Goal: Task Accomplishment & Management: Complete application form

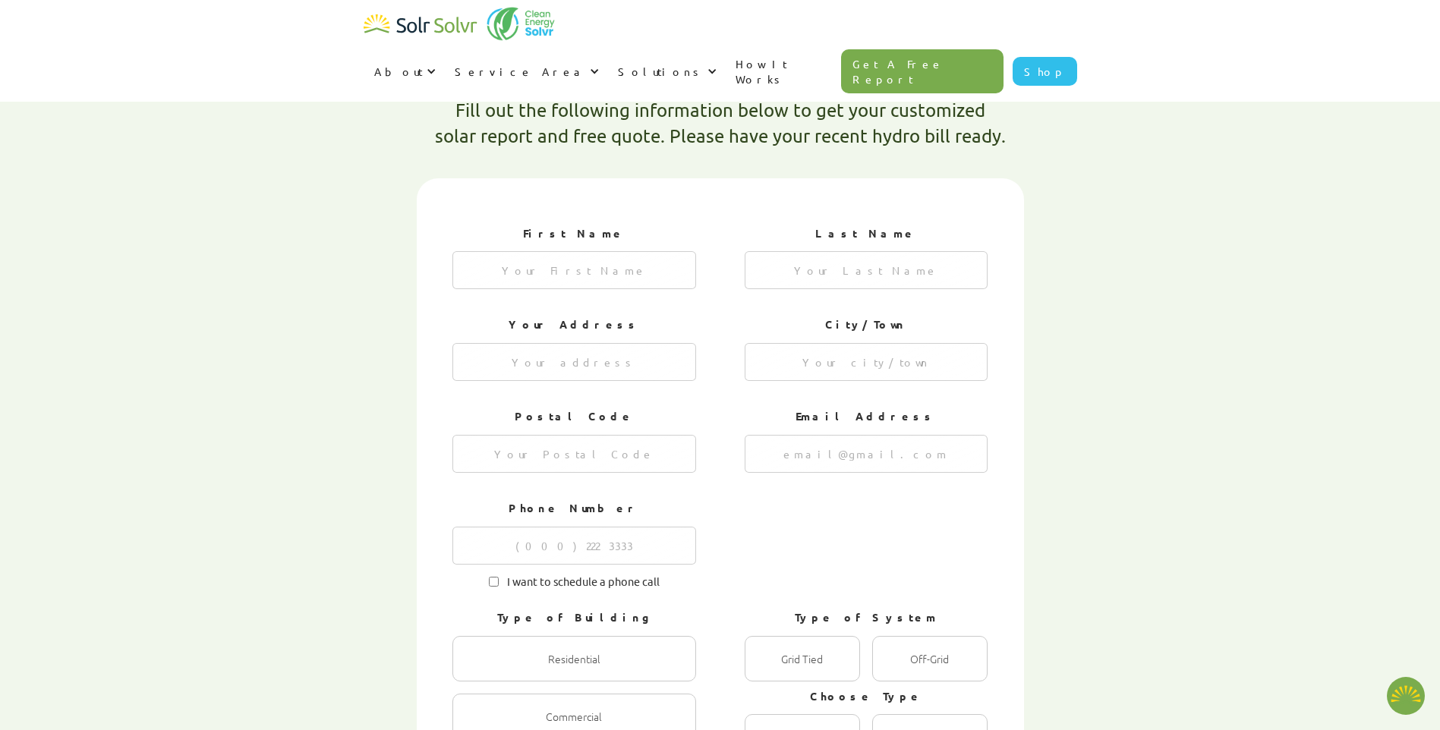
type textarea "x"
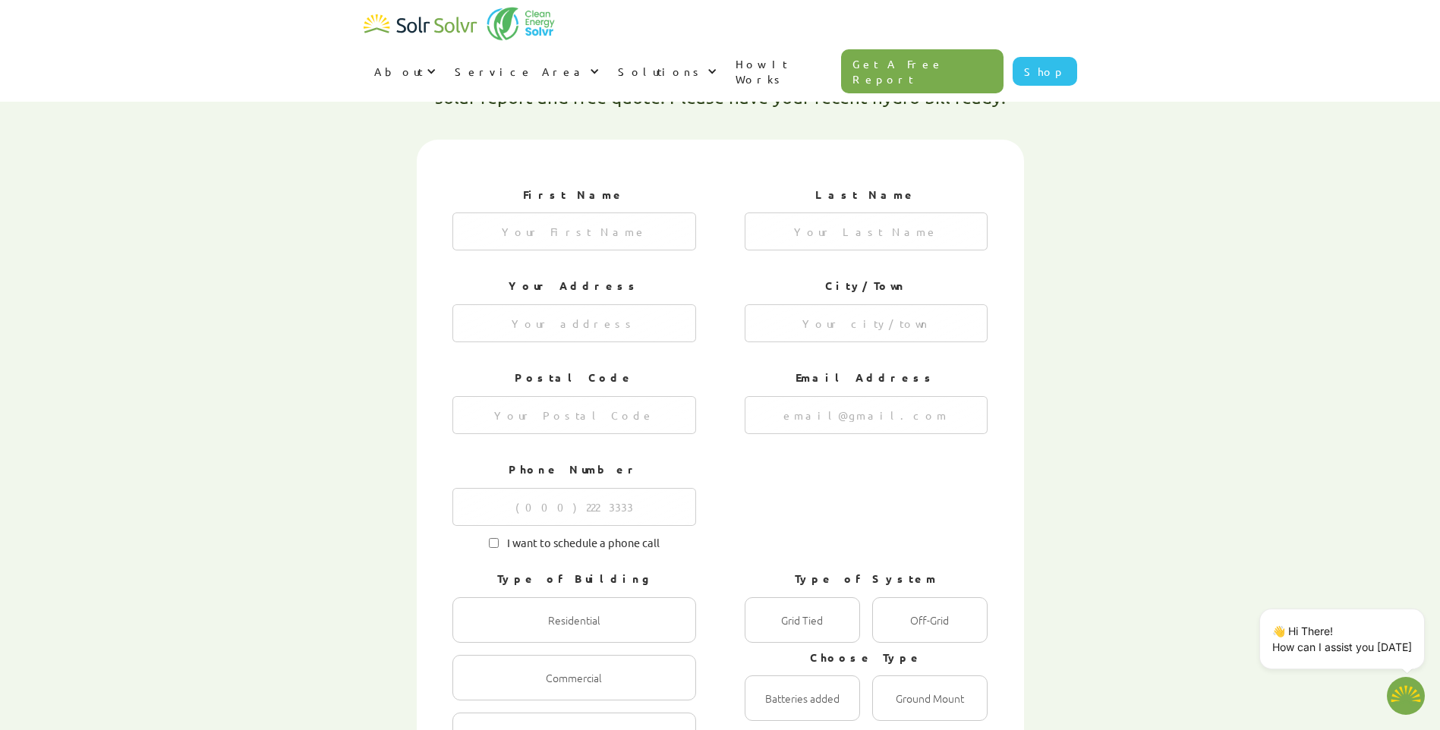
scroll to position [487, 0]
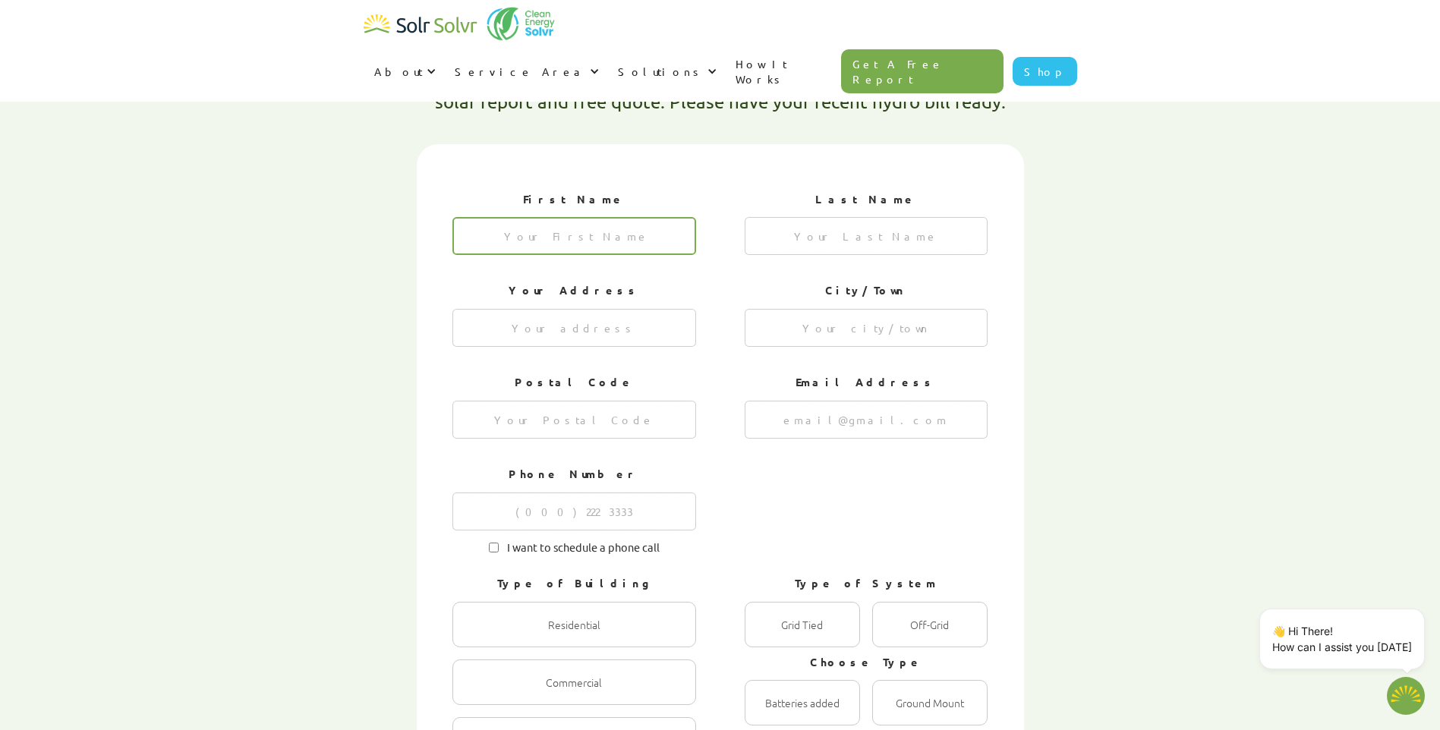
click at [592, 217] on input "1 of 4" at bounding box center [574, 236] width 244 height 38
type input "Tokini"
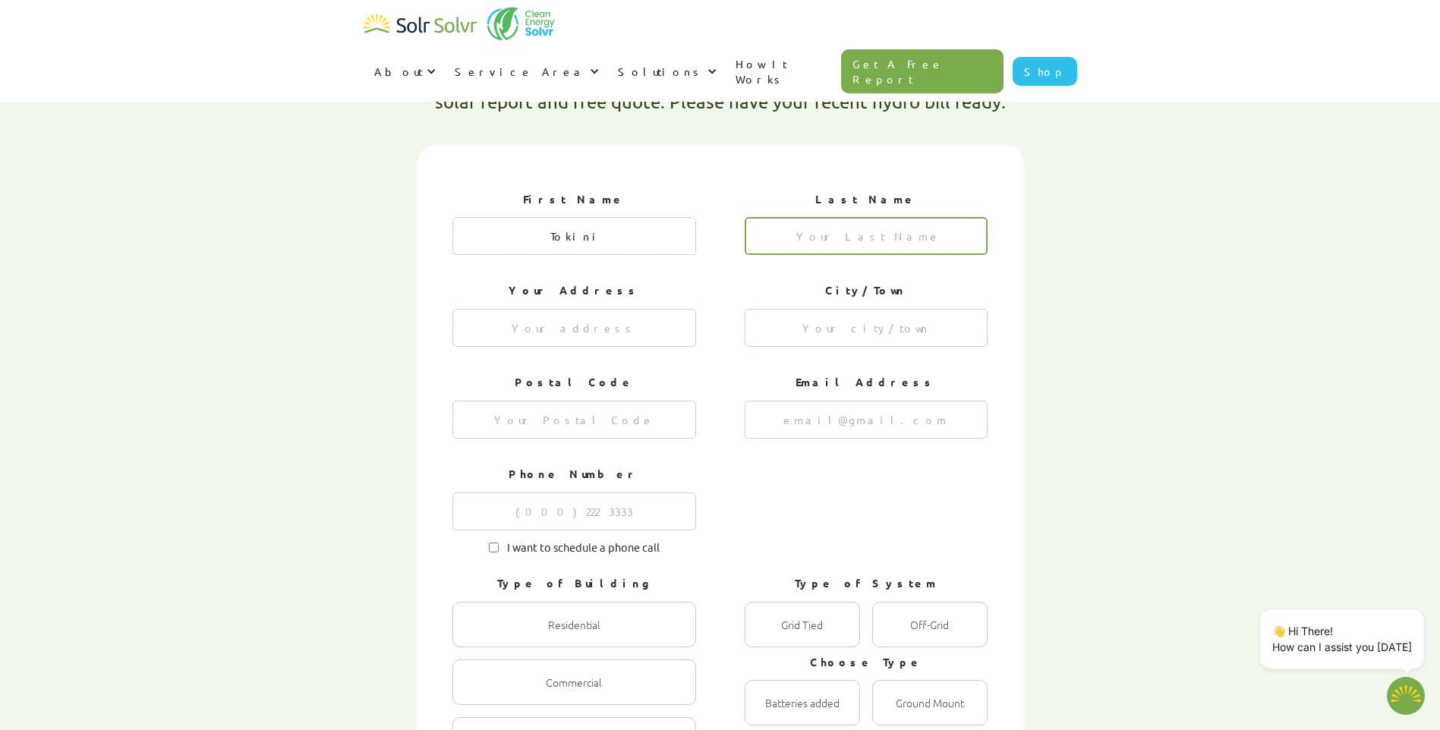
type input "[PERSON_NAME]"
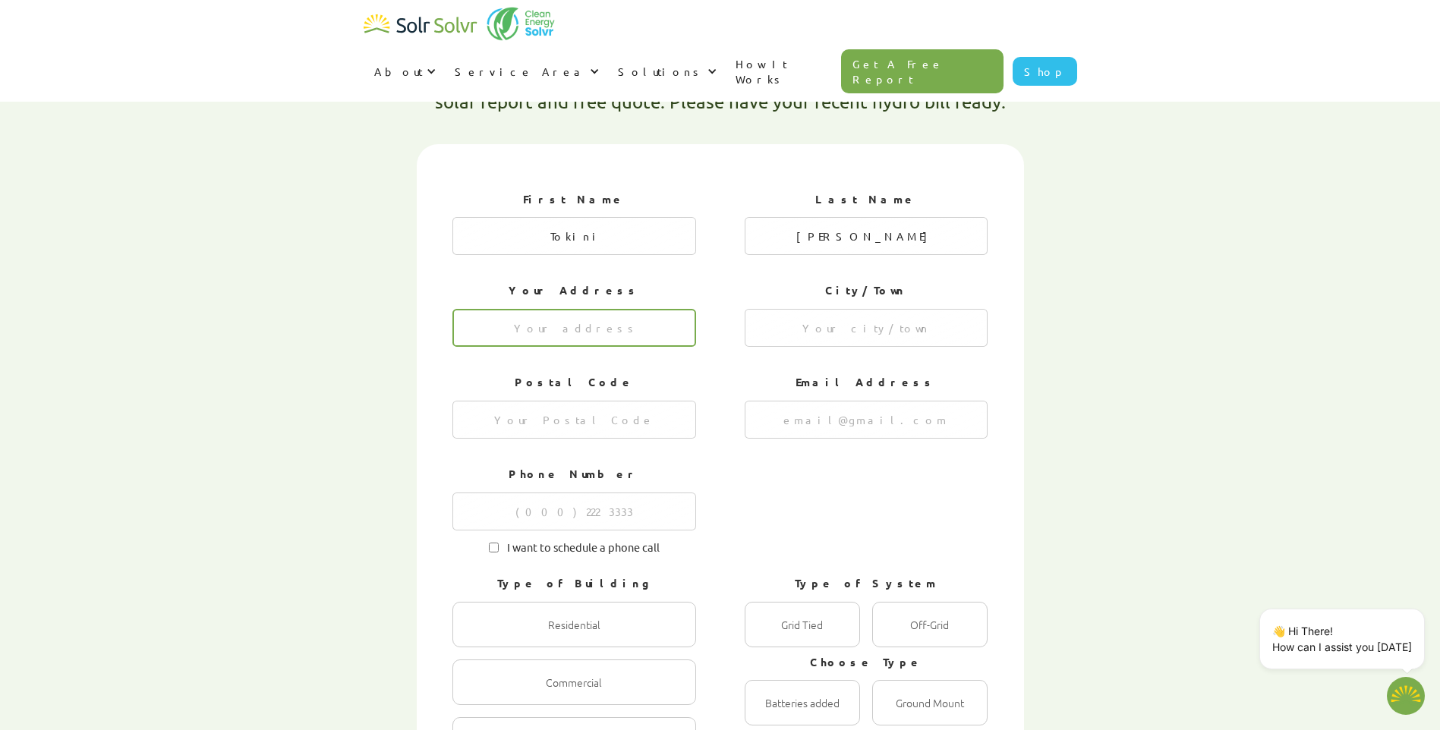
type input "[STREET_ADDRESS]"
type input "[GEOGRAPHIC_DATA]"
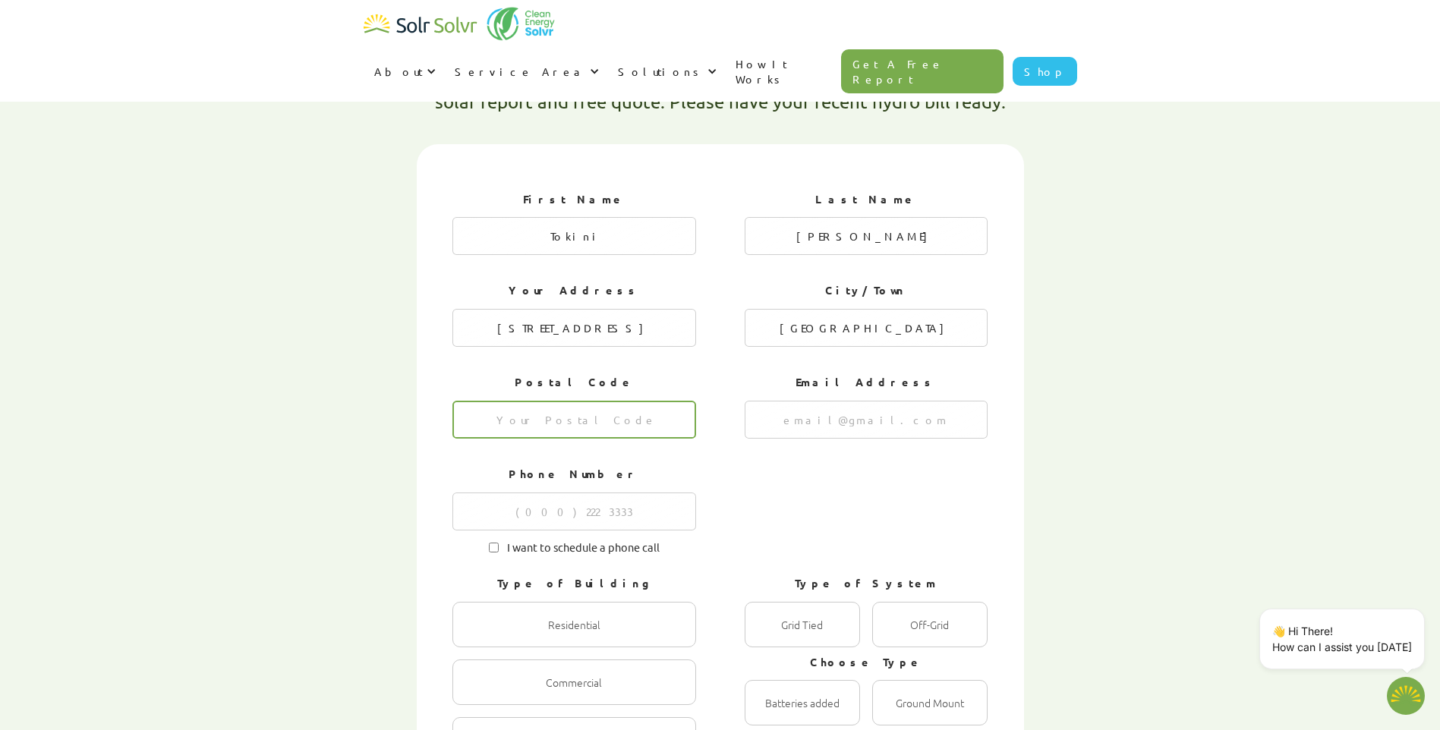
type input "T5Y 3Z1"
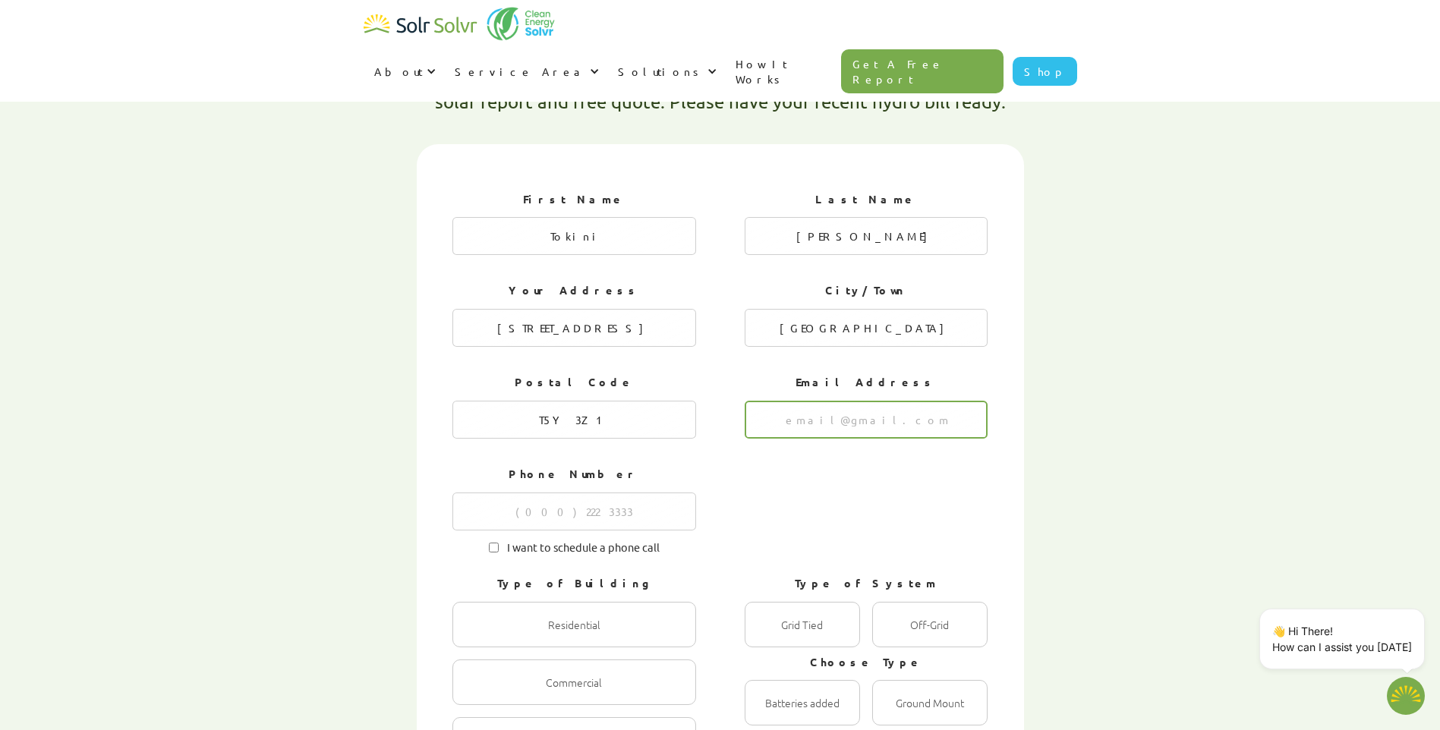
type input "[EMAIL_ADDRESS][DOMAIN_NAME]"
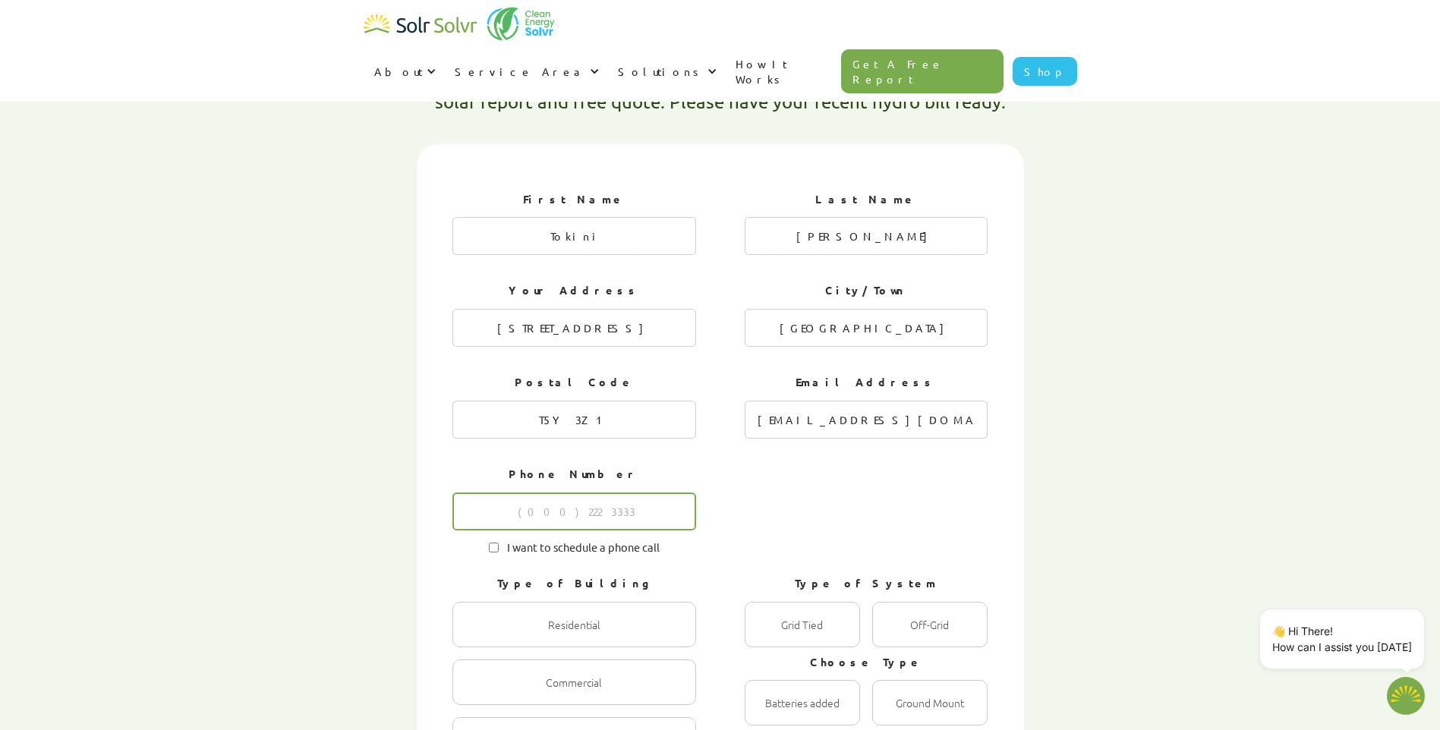
type input "3063517747"
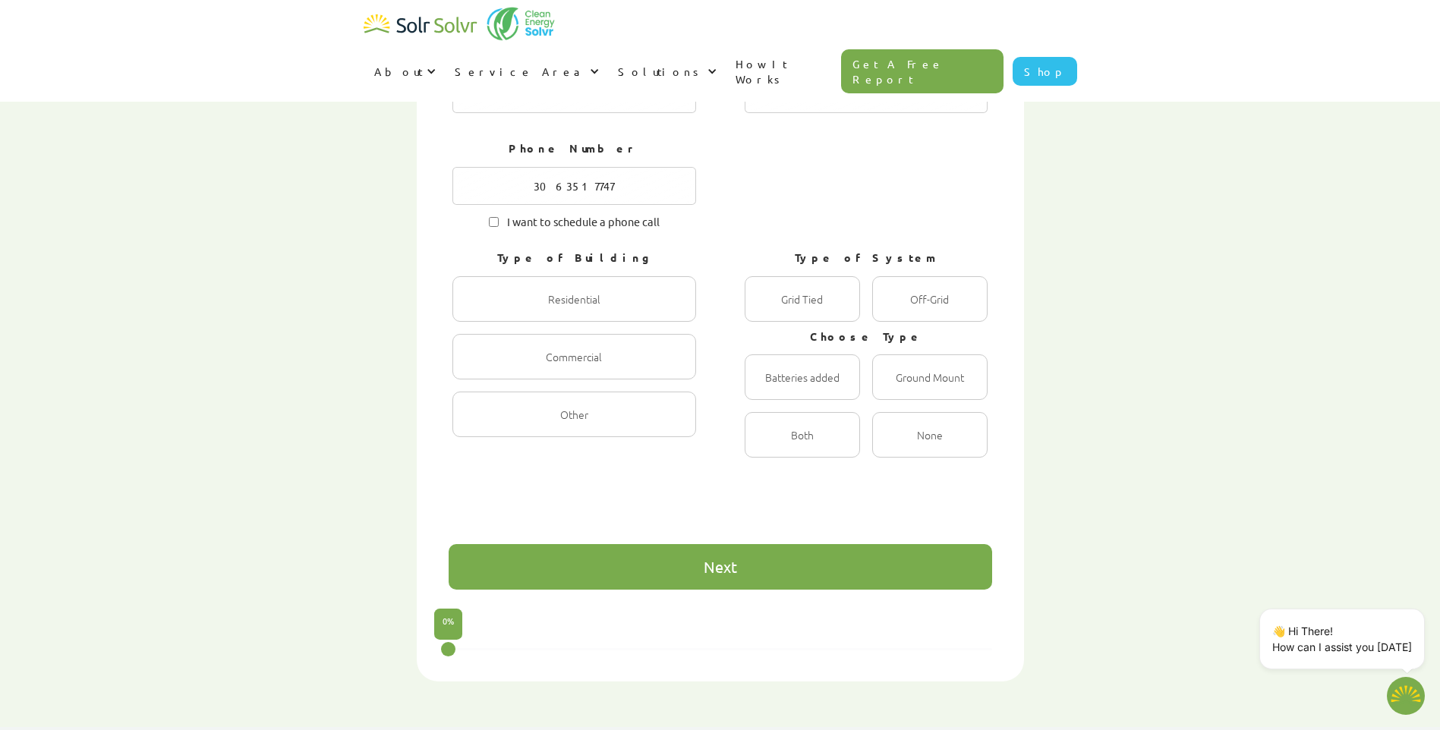
scroll to position [810, 0]
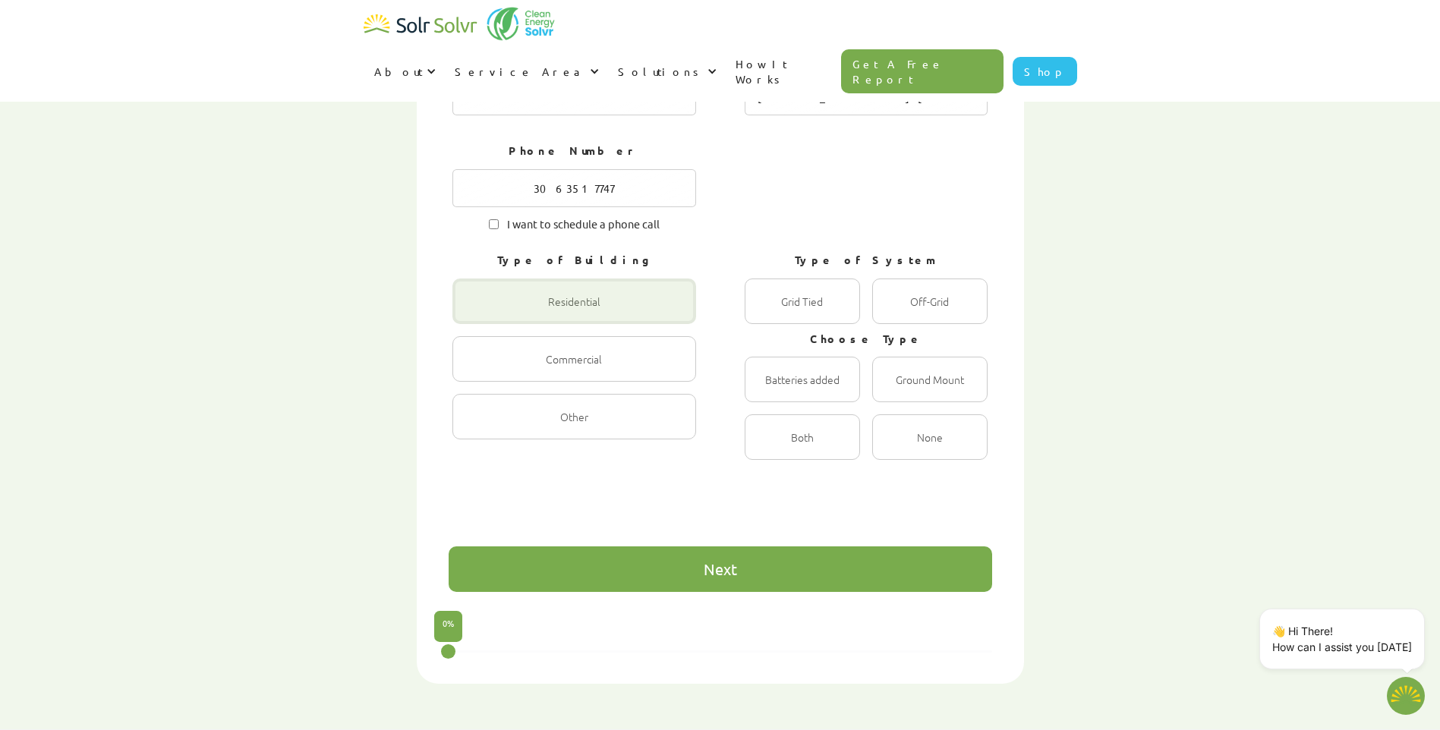
click at [561, 279] on div "1 of 4" at bounding box center [574, 302] width 244 height 46
click at [474, 313] on input "Residential Radio" at bounding box center [469, 318] width 10 height 10
radio input "true"
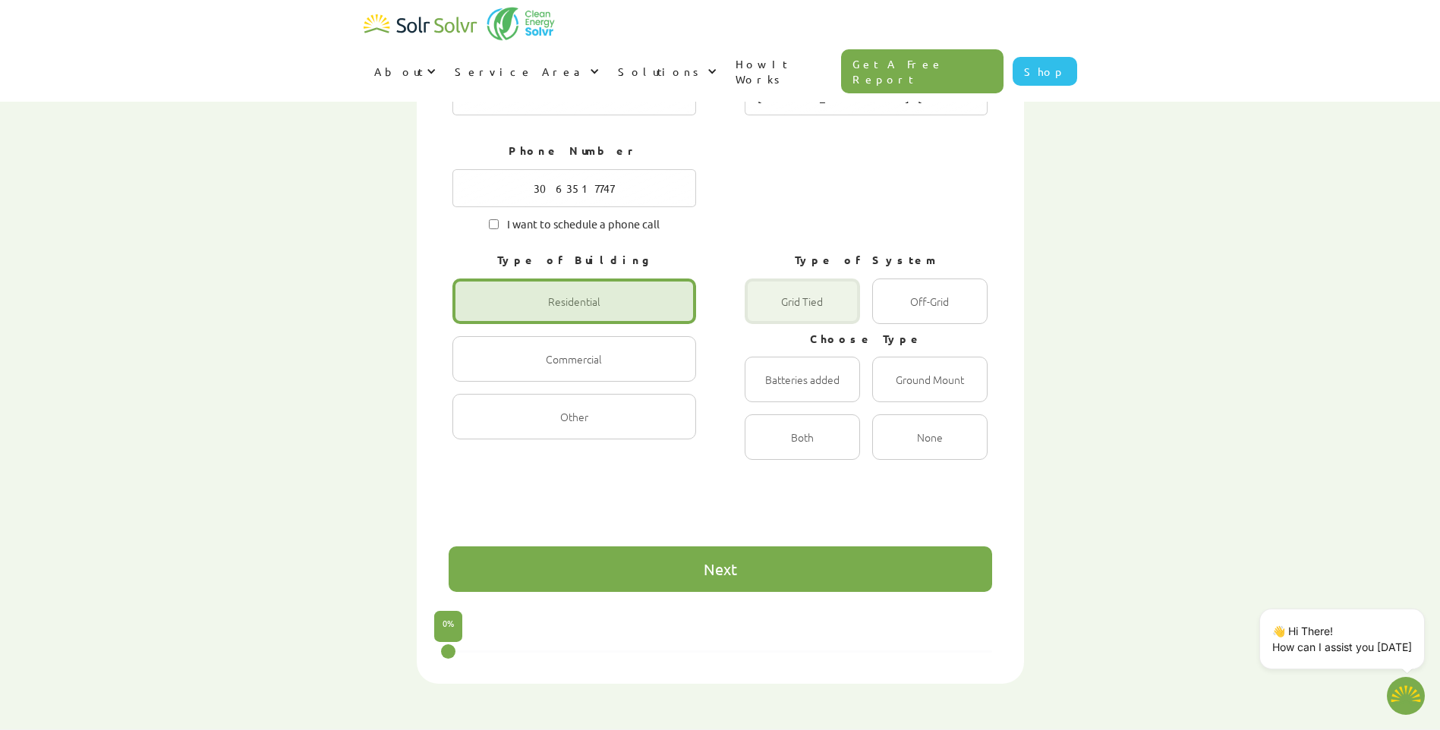
click at [799, 279] on div "1 of 4" at bounding box center [802, 302] width 115 height 46
click at [766, 313] on Tied "Grid Tied Radio" at bounding box center [761, 318] width 10 height 10
radio Tied "true"
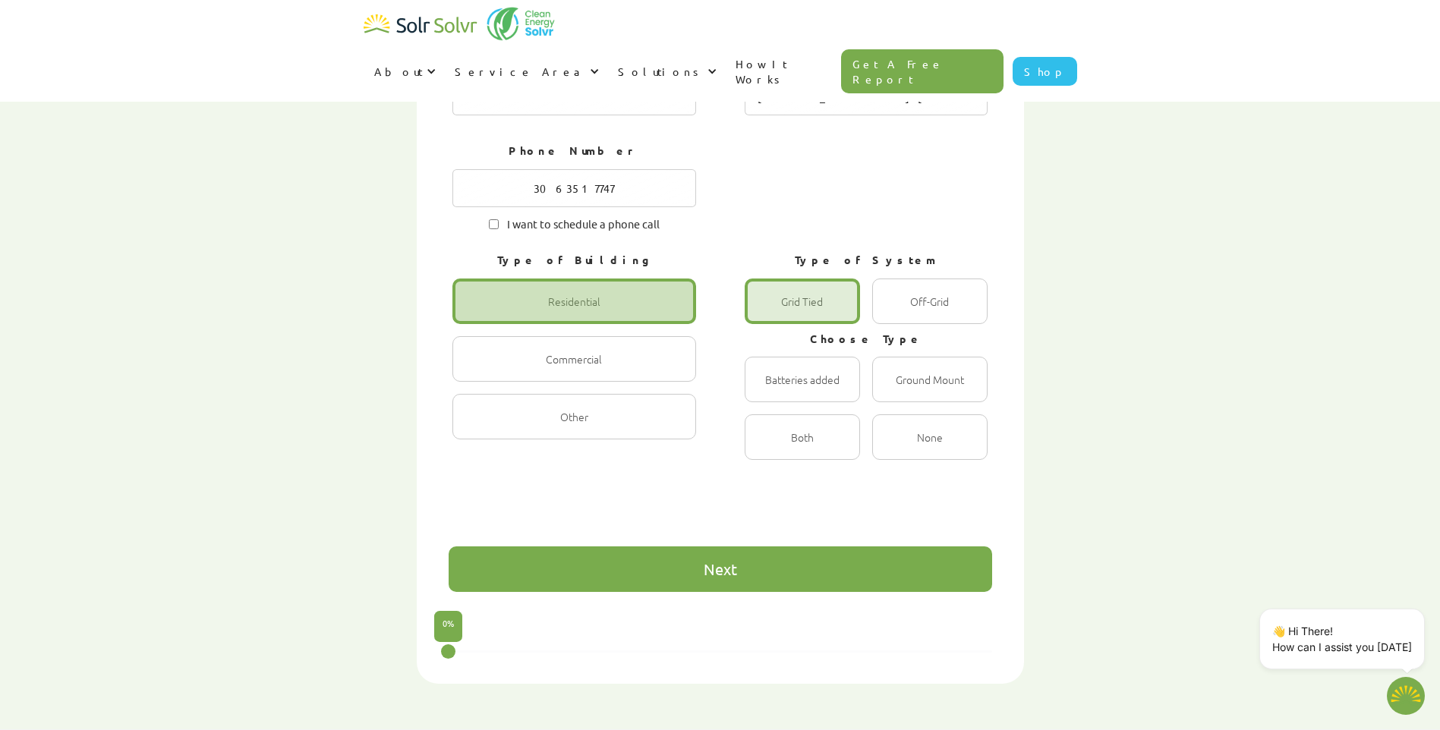
click at [860, 547] on div "Next" at bounding box center [721, 570] width 544 height 46
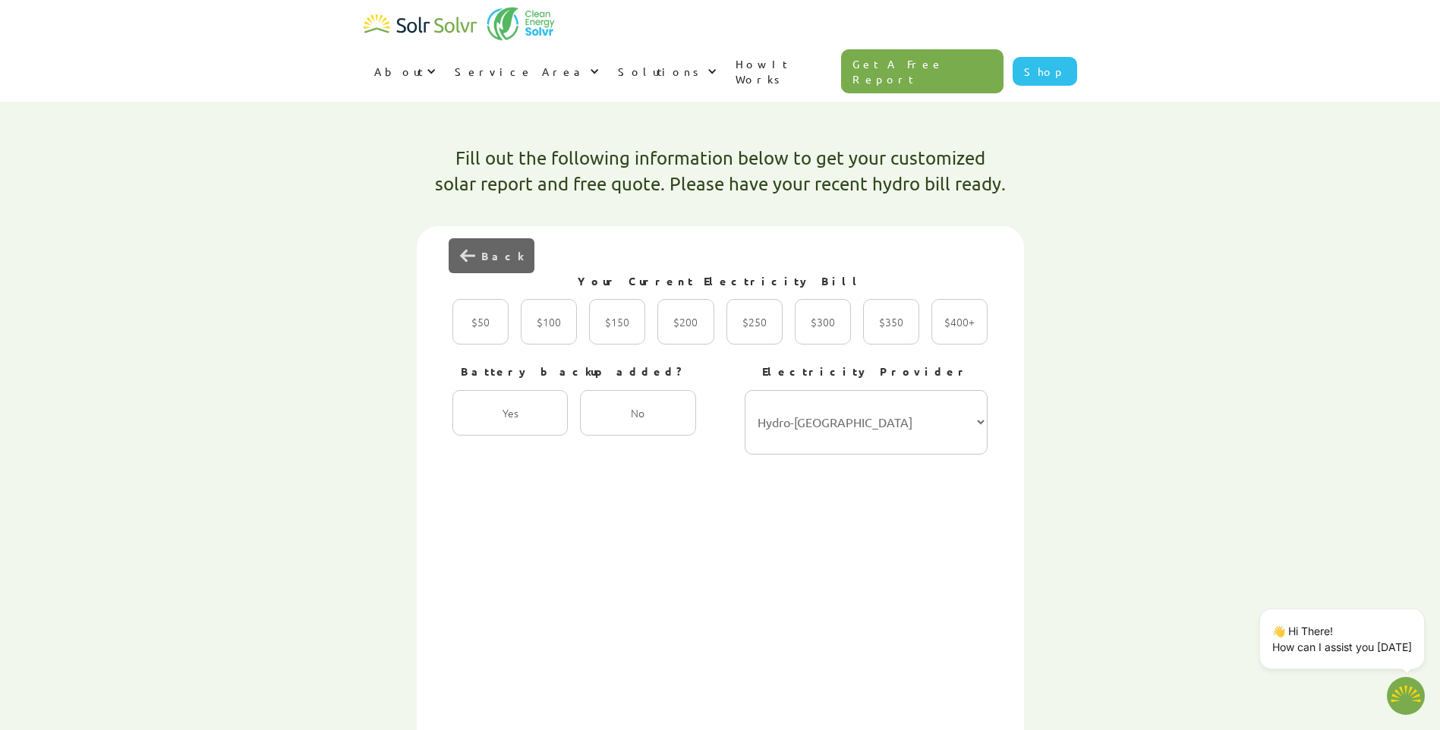
scroll to position [402, 0]
click at [632, 301] on div "2 of 4" at bounding box center [617, 324] width 56 height 46
click at [610, 336] on input "$150 Radio" at bounding box center [605, 341] width 10 height 10
radio input "true"
click at [906, 392] on select "Hydro-Québec Hydro One Ontario Power Generation BC Hydro Alectra Utilities ENMA…" at bounding box center [867, 424] width 244 height 65
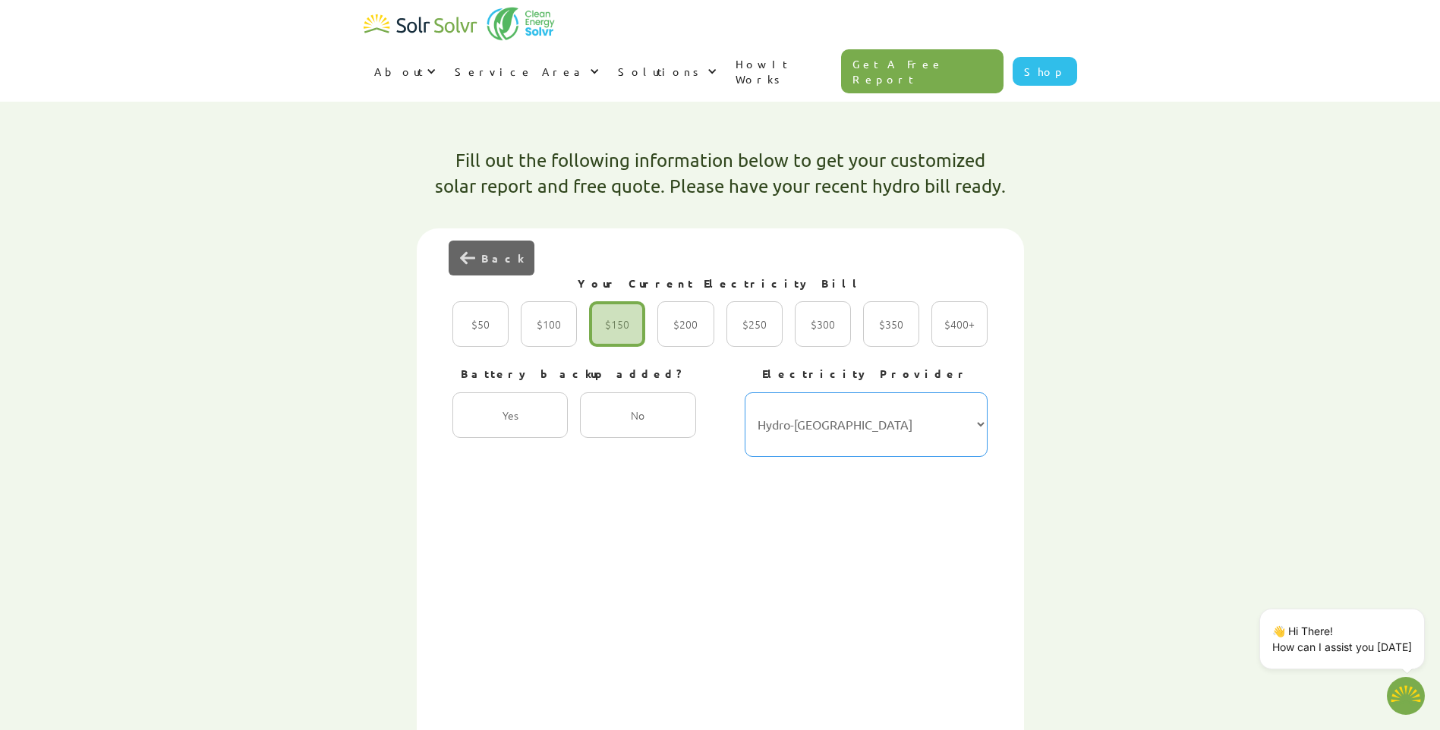
select select "EPCOR"
click at [745, 392] on select "Hydro-Québec Hydro One Ontario Power Generation BC Hydro Alectra Utilities ENMA…" at bounding box center [867, 424] width 244 height 65
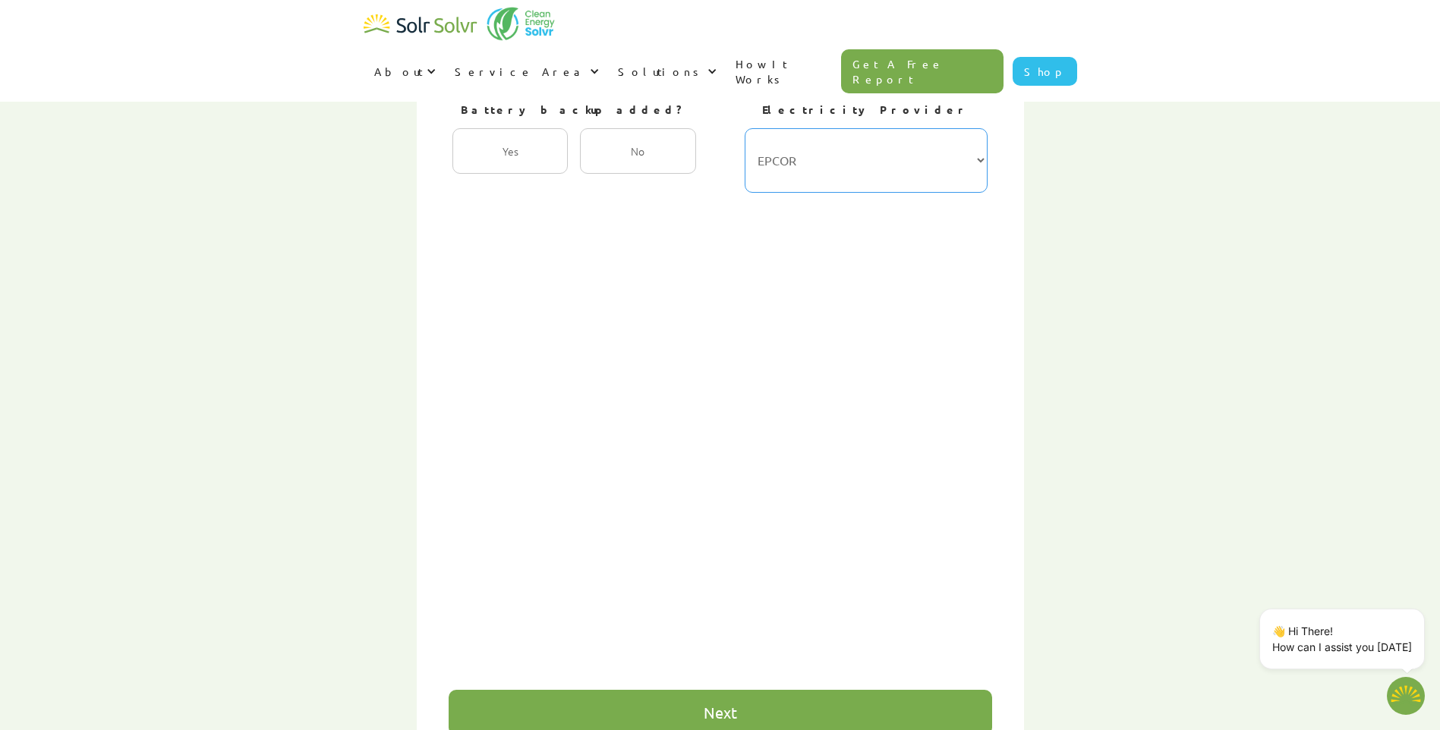
scroll to position [671, 0]
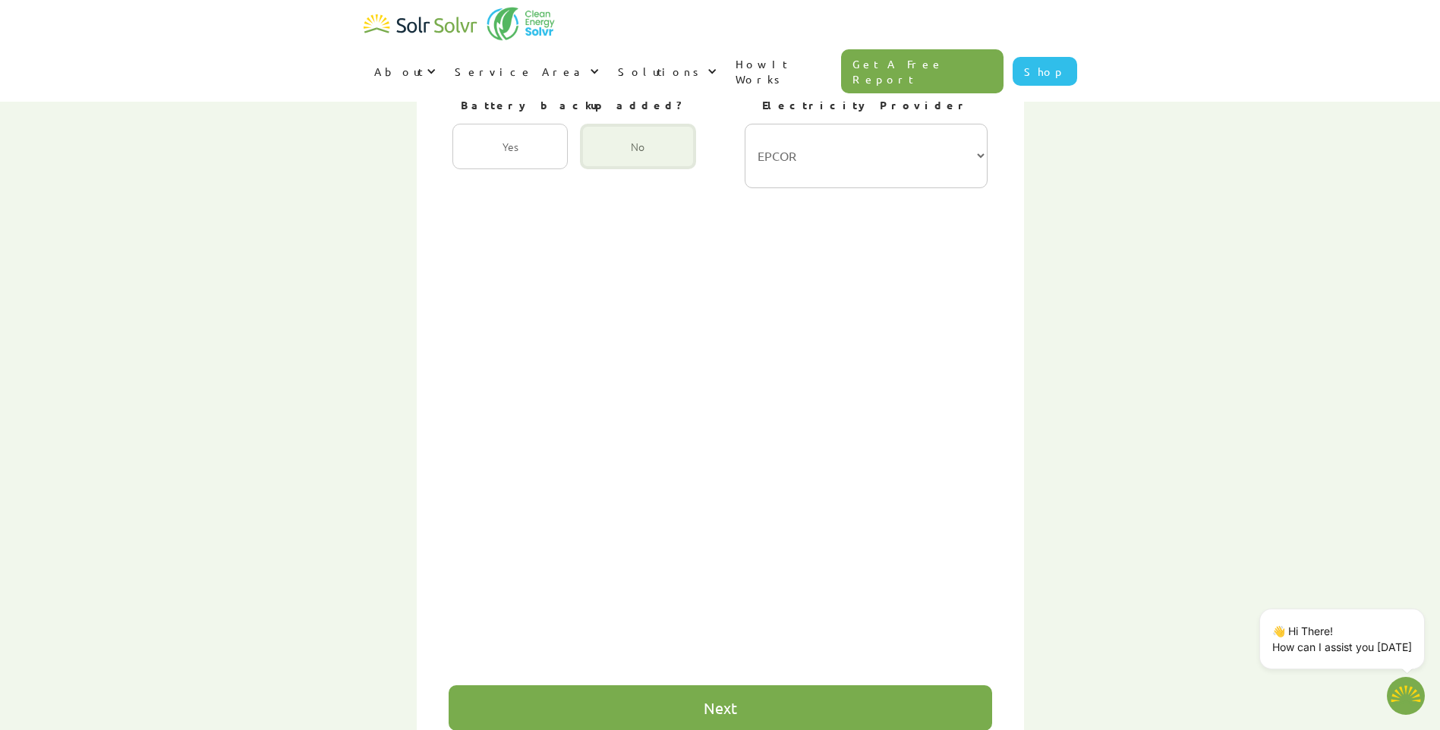
click at [649, 124] on div "2 of 4" at bounding box center [637, 147] width 115 height 46
click at [601, 158] on input "No Radio" at bounding box center [596, 163] width 10 height 10
radio input "true"
click at [759, 686] on div "Next" at bounding box center [721, 709] width 544 height 46
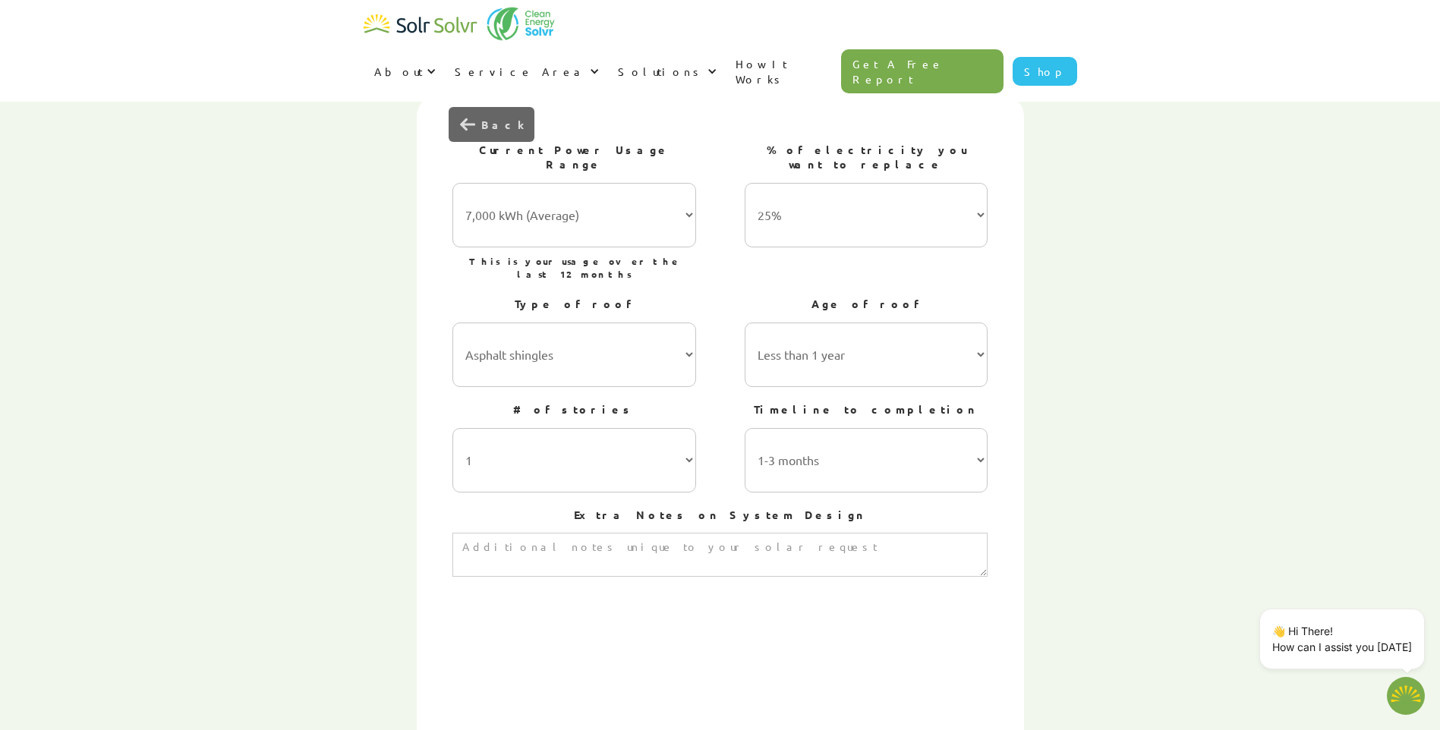
scroll to position [501, 0]
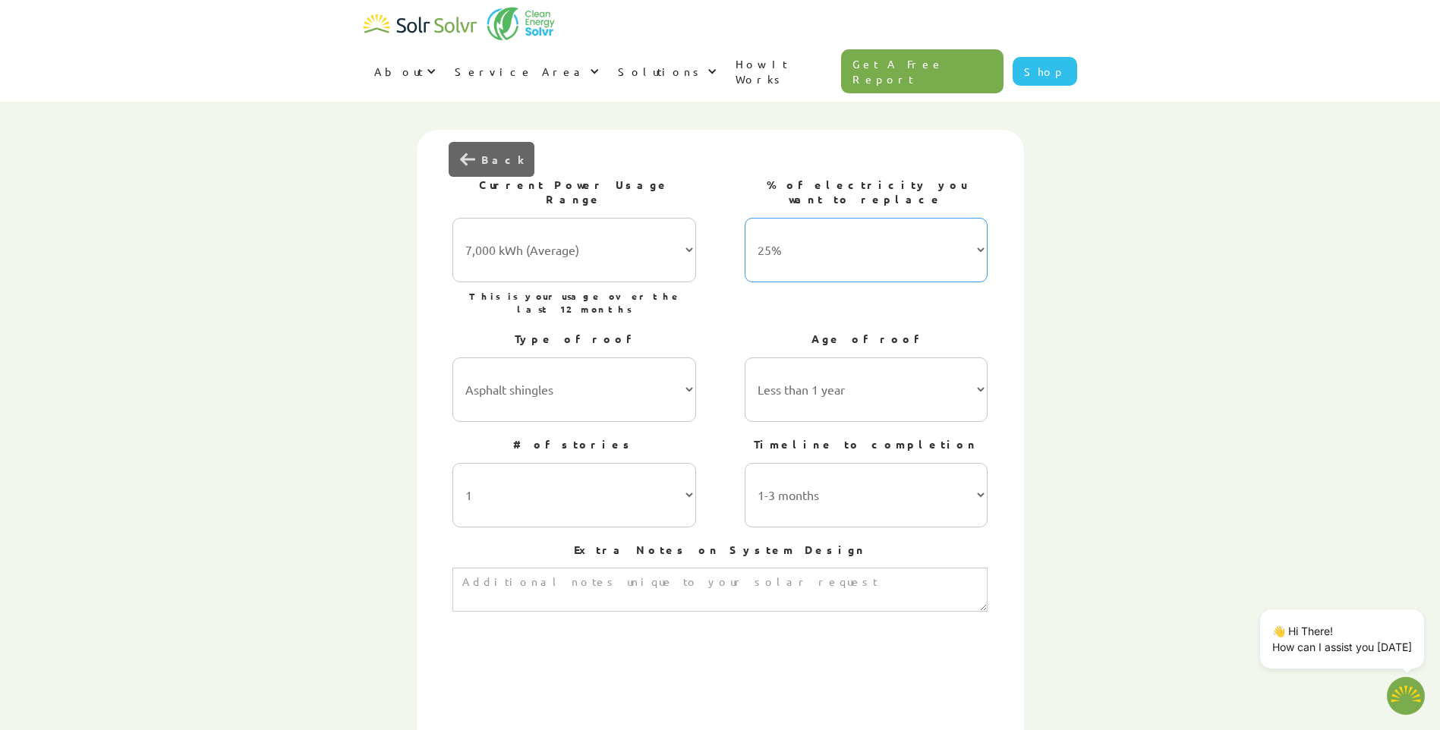
click at [786, 218] on select "25% 50% 75% 100%" at bounding box center [867, 250] width 244 height 65
select select "100%"
click at [745, 218] on select "25% 50% 75% 100%" at bounding box center [867, 250] width 244 height 65
click at [646, 218] on select "7,000 kWh (Average) 10,000 kWh 15,000 kWh 20,000 kWh 25,000 kWh+" at bounding box center [574, 250] width 244 height 65
select select "10,000 kWh"
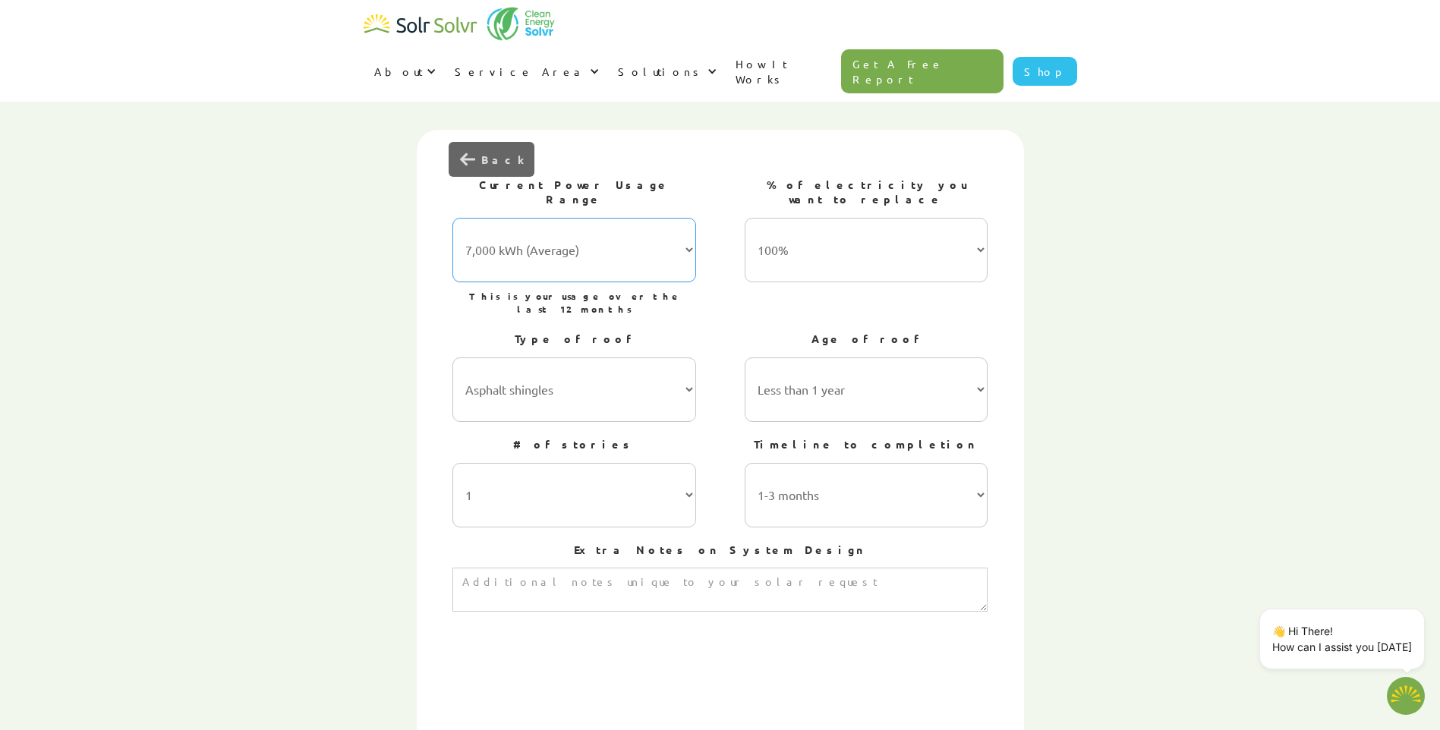
click at [452, 218] on select "7,000 kWh (Average) 10,000 kWh 15,000 kWh 20,000 kWh 25,000 kWh+" at bounding box center [574, 250] width 244 height 65
click at [768, 358] on select "Less than 1 year 1-5 years 5-10 years 10-15 years 20-30 years 30+ years" at bounding box center [867, 390] width 244 height 65
select select "1-5 years"
click at [745, 358] on select "Less than 1 year 1-5 years 5-10 years 10-15 years 20-30 years 30+ years" at bounding box center [867, 390] width 244 height 65
click at [671, 463] on select "1 2 3 or more" at bounding box center [574, 495] width 244 height 65
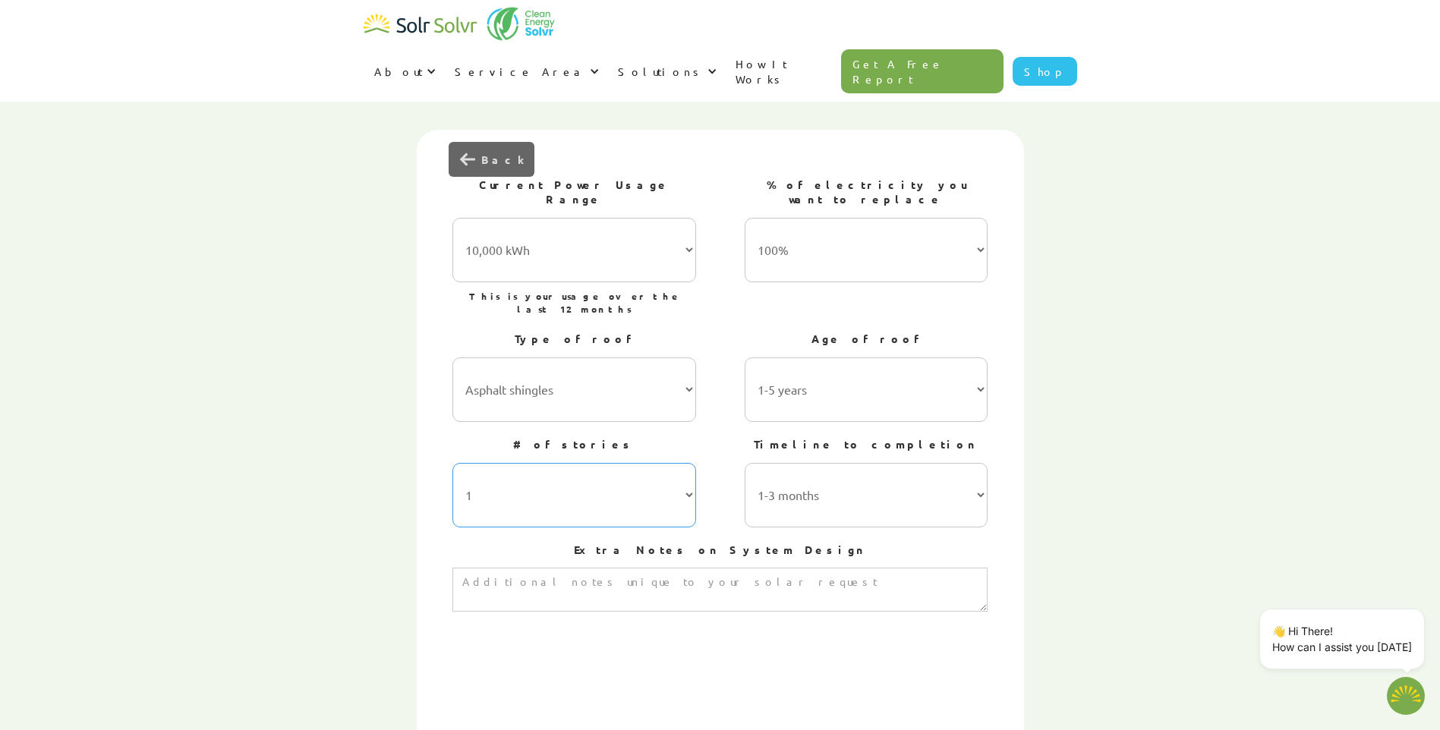
select select "2"
click at [452, 463] on select "1 2 3 or more" at bounding box center [574, 495] width 244 height 65
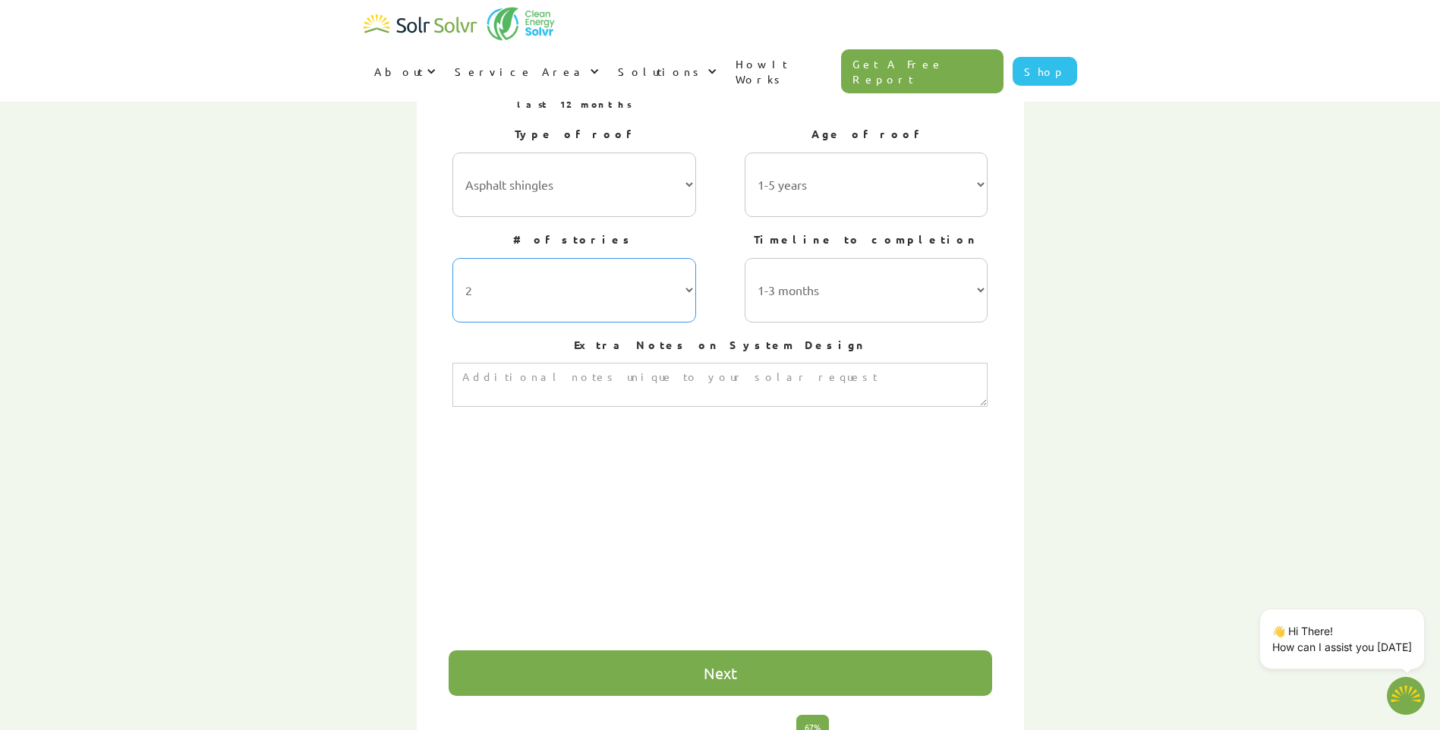
scroll to position [734, 0]
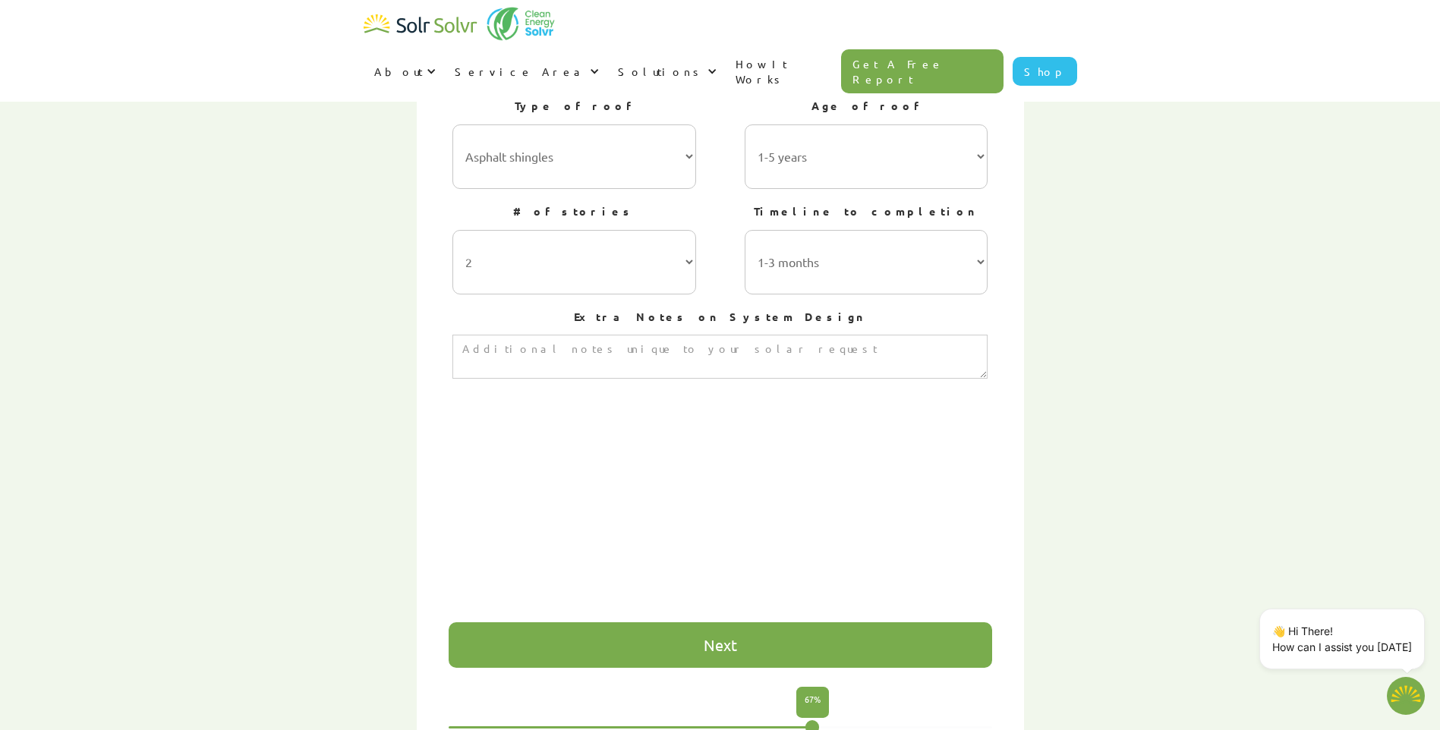
click at [854, 623] on div "Next" at bounding box center [721, 646] width 544 height 46
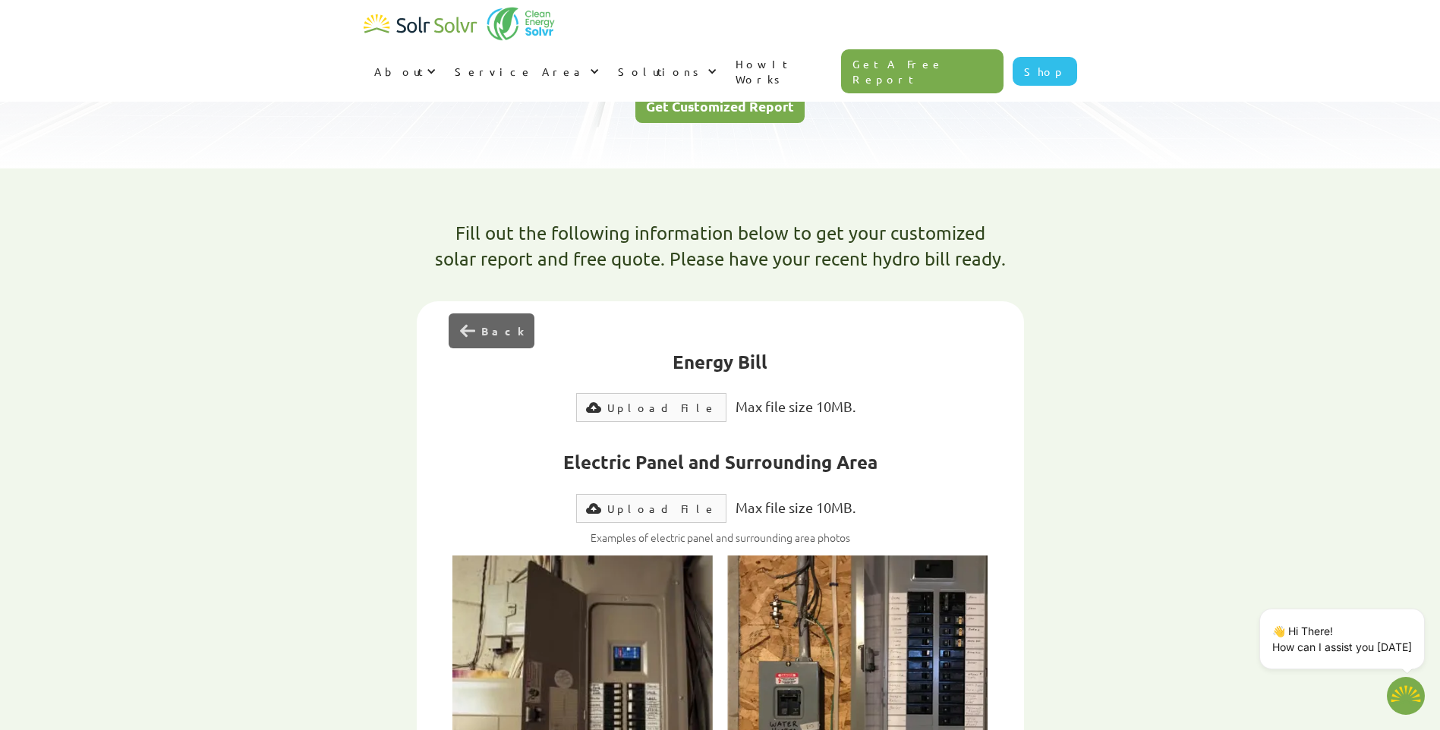
scroll to position [325, 0]
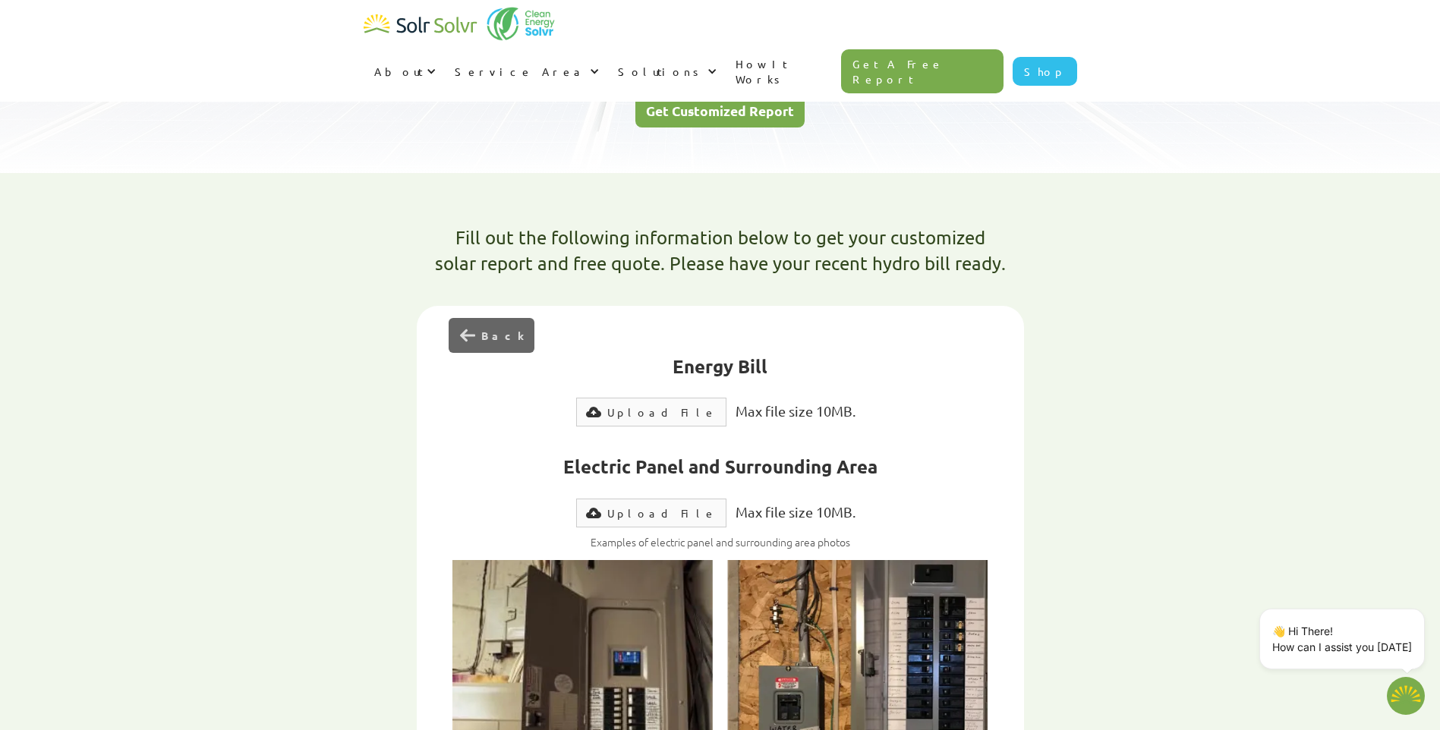
type textarea "x"
click at [644, 405] on div "Upload File" at bounding box center [661, 412] width 109 height 15
click at [660, 505] on div "Upload File" at bounding box center [661, 512] width 109 height 15
type input "Submit"
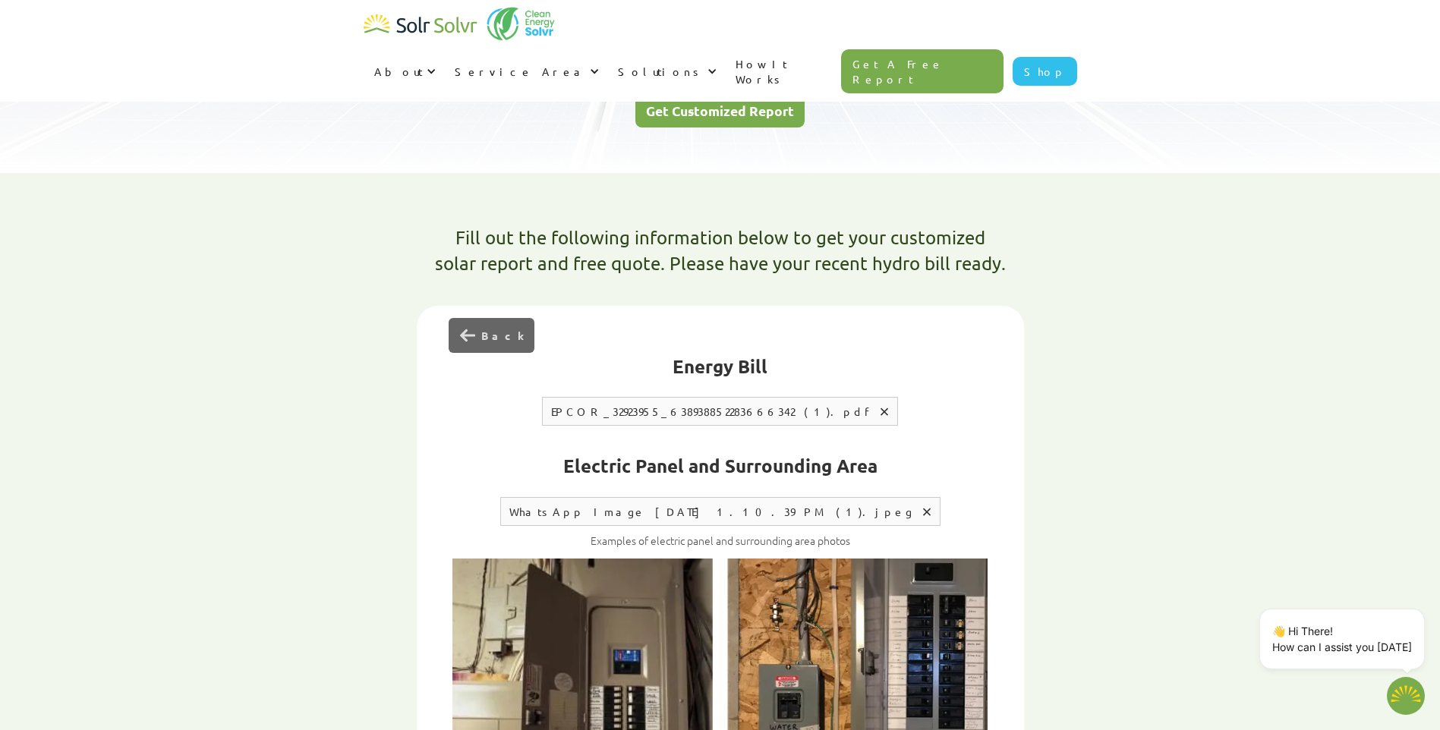
type textarea "x"
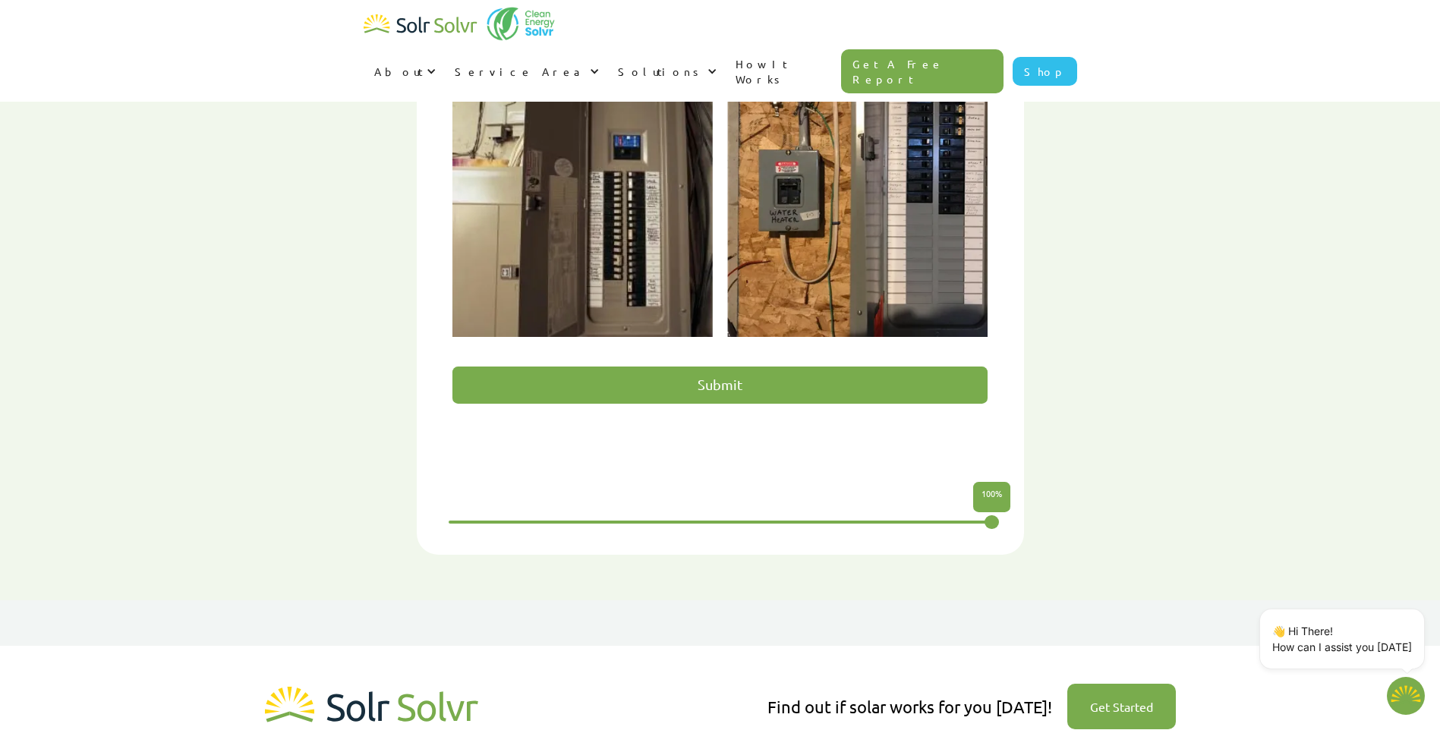
scroll to position [835, 0]
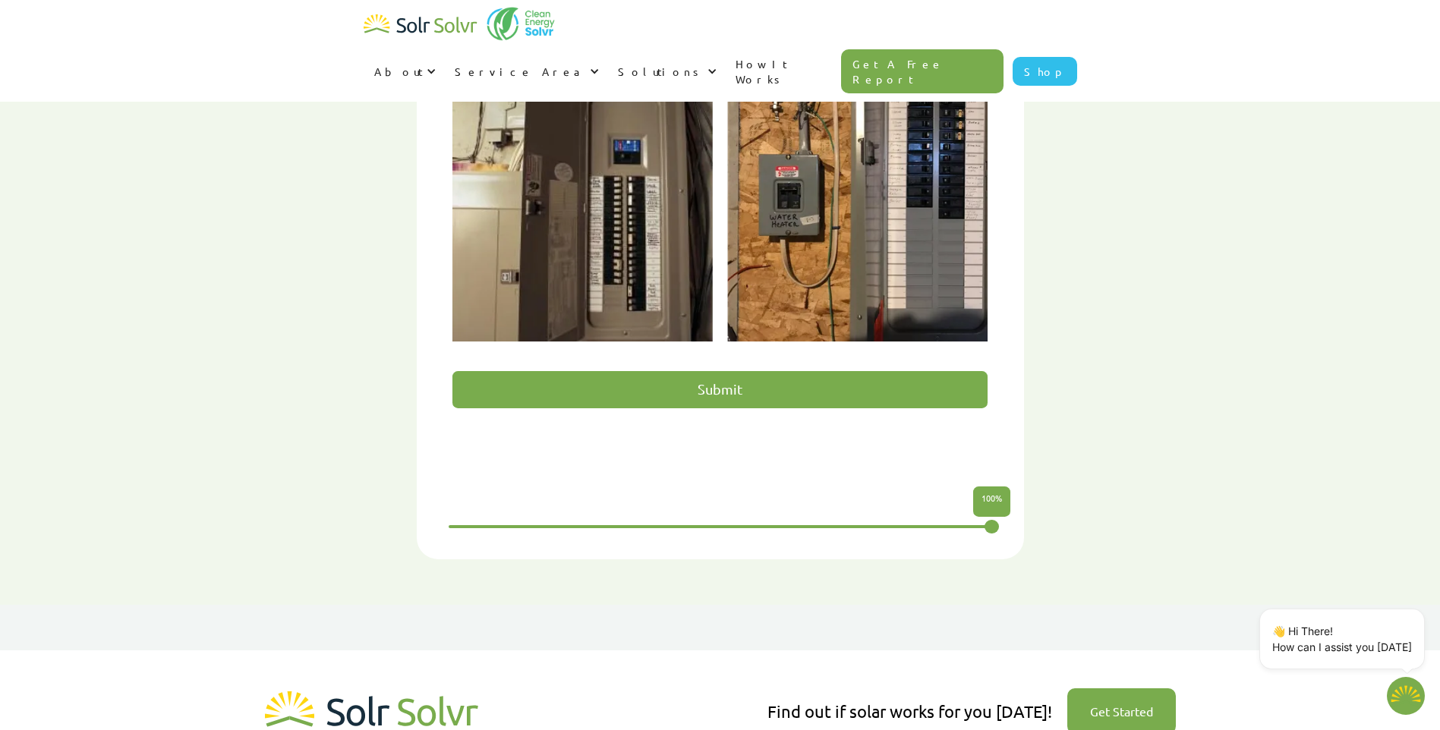
click at [666, 371] on input "Submit" at bounding box center [719, 389] width 535 height 37
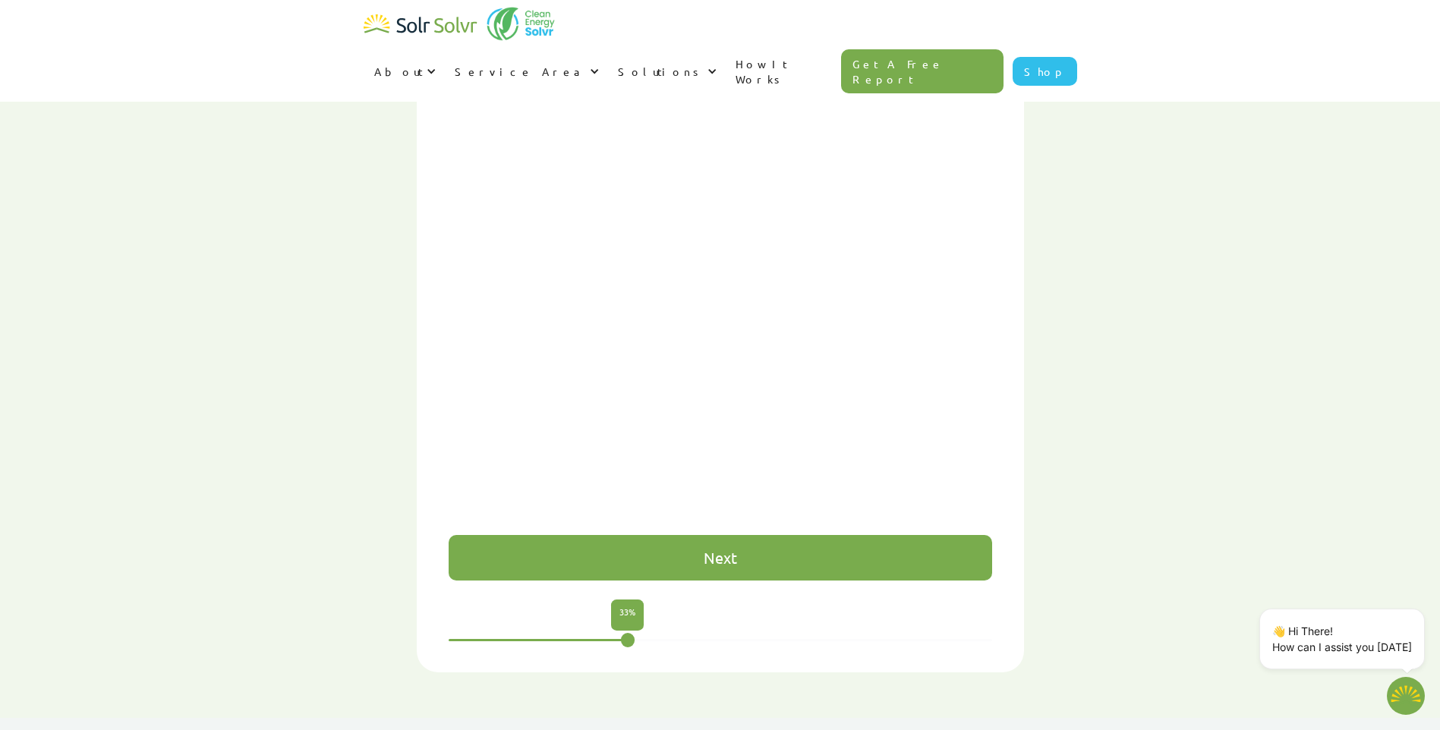
scroll to position [813, 0]
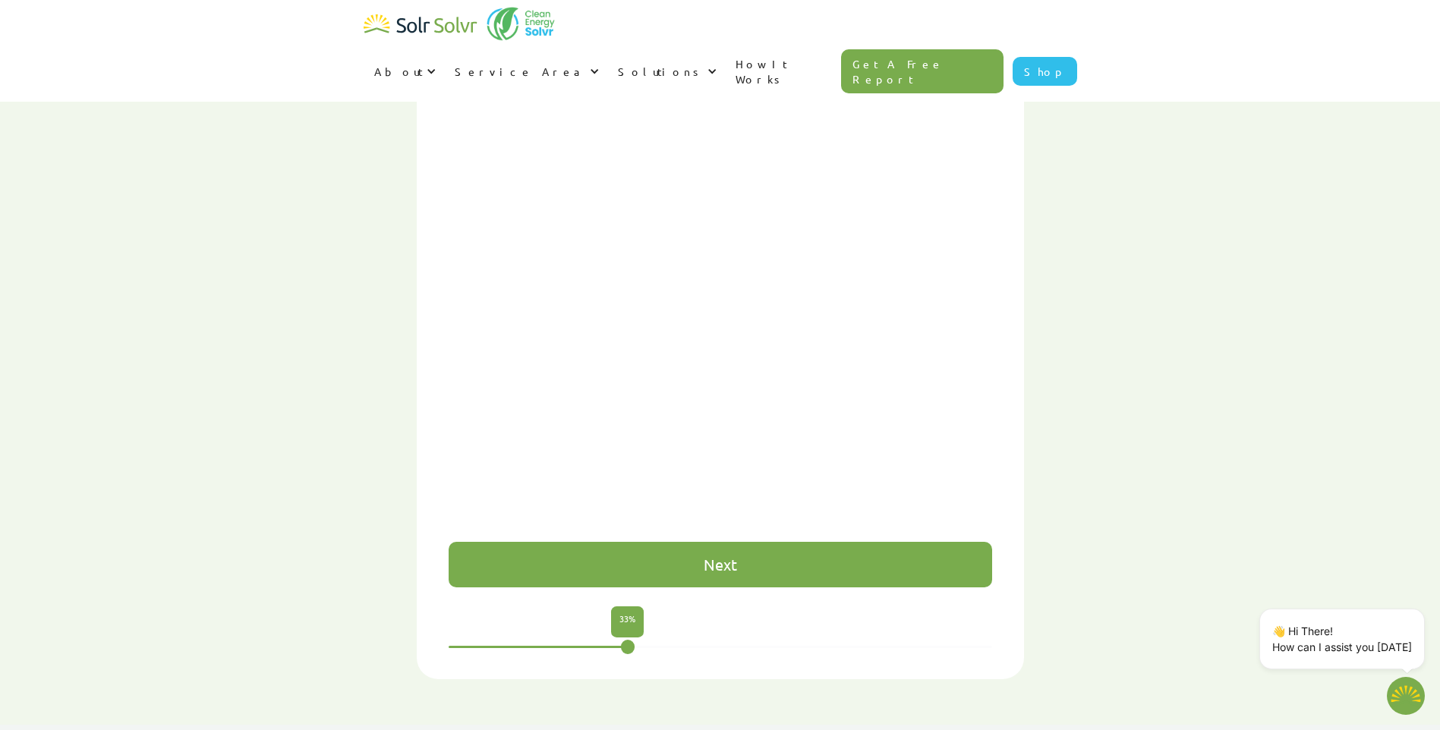
click at [847, 542] on div "Next" at bounding box center [721, 565] width 544 height 46
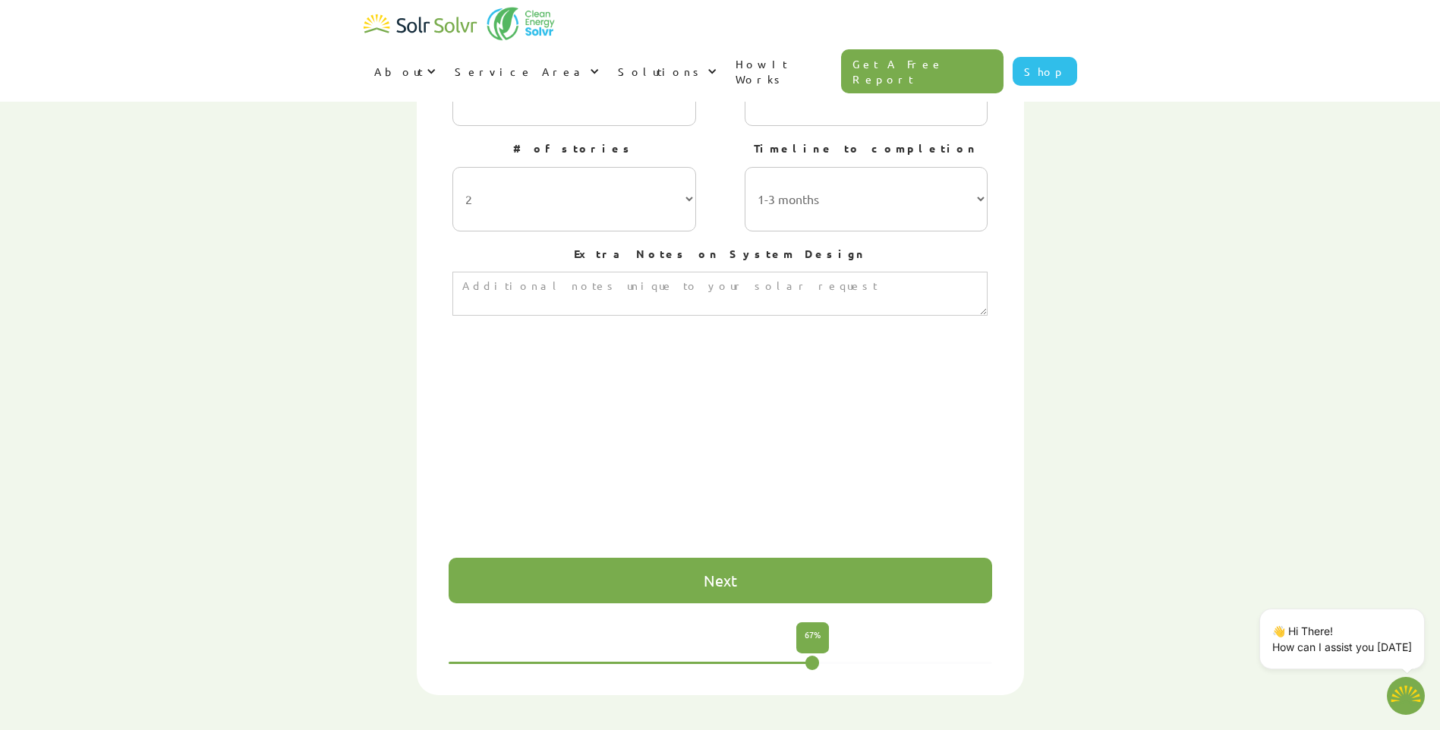
scroll to position [834, 0]
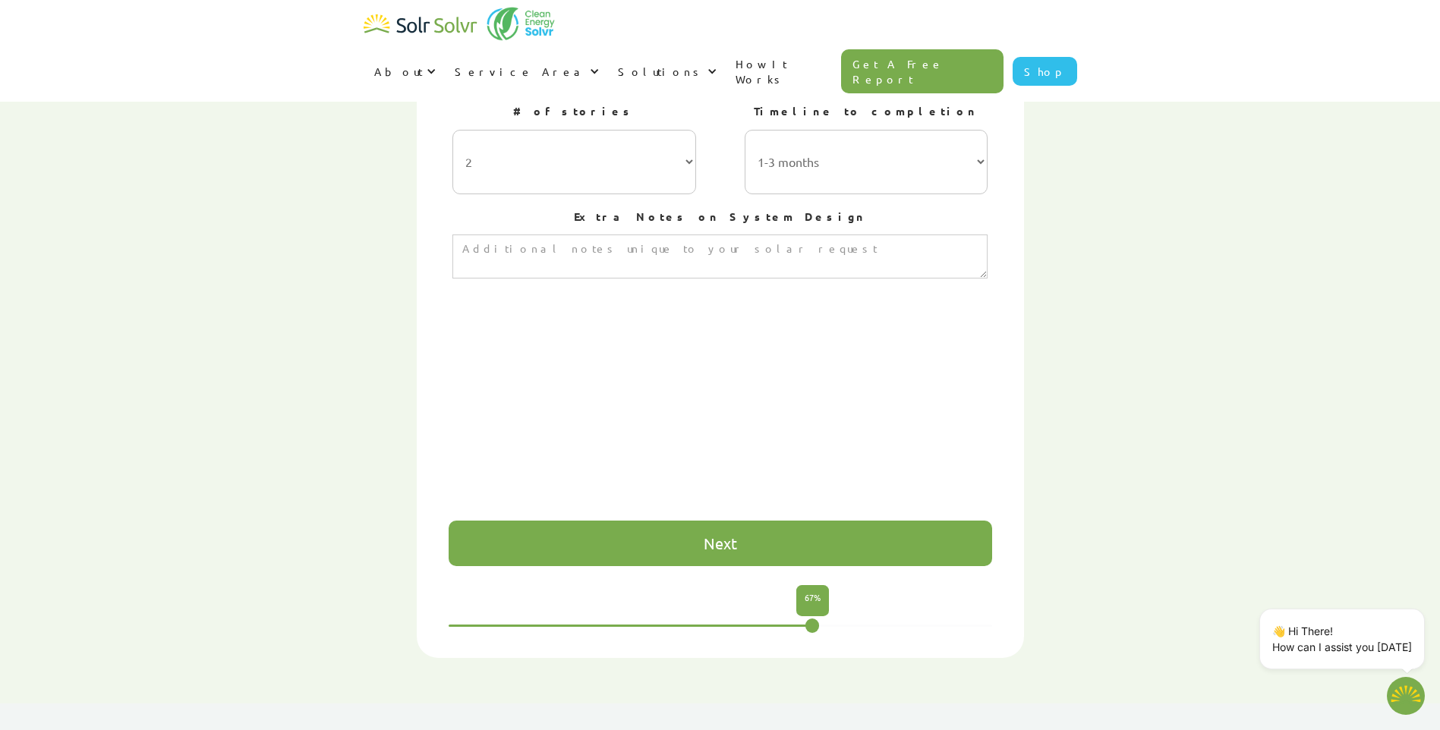
click at [894, 521] on div "Next" at bounding box center [721, 544] width 544 height 46
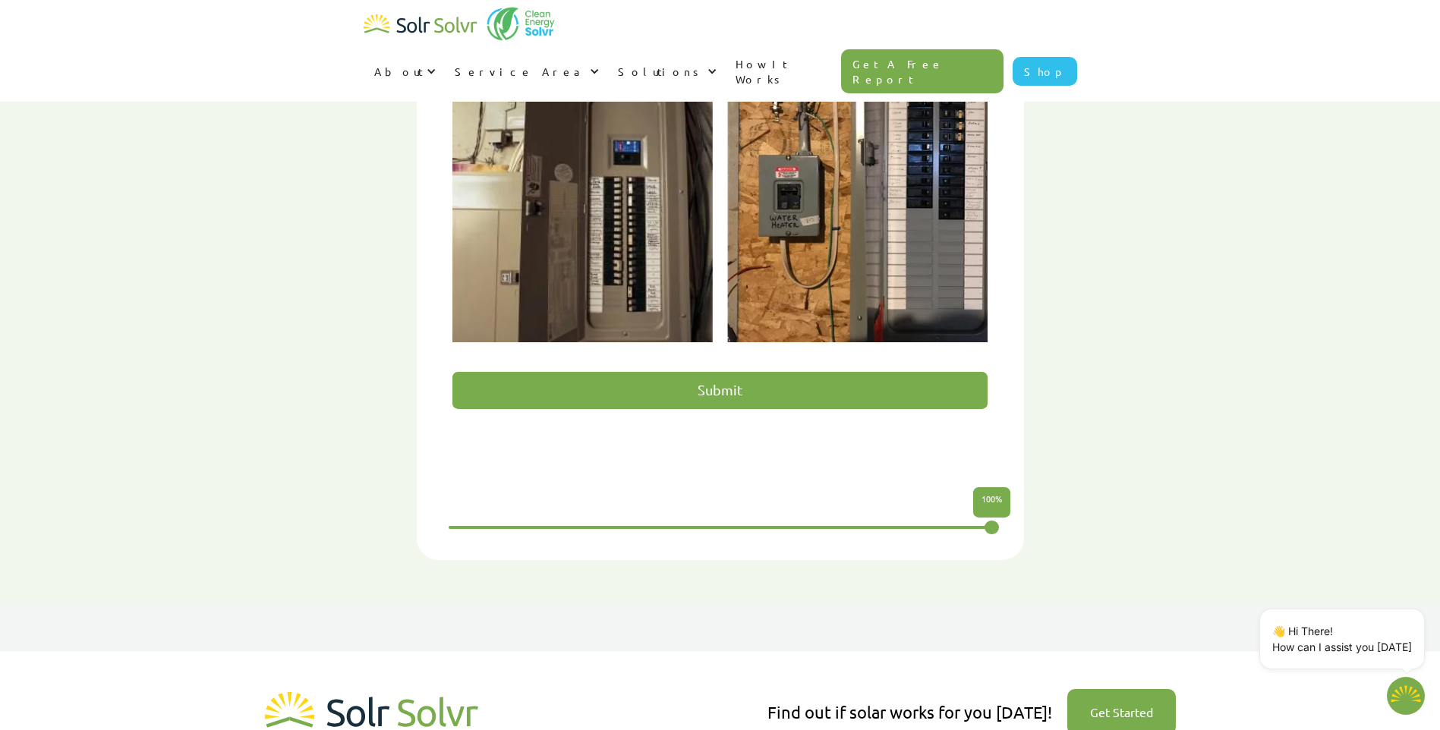
click at [761, 372] on input "Submit" at bounding box center [719, 390] width 535 height 37
type input "Please wait..."
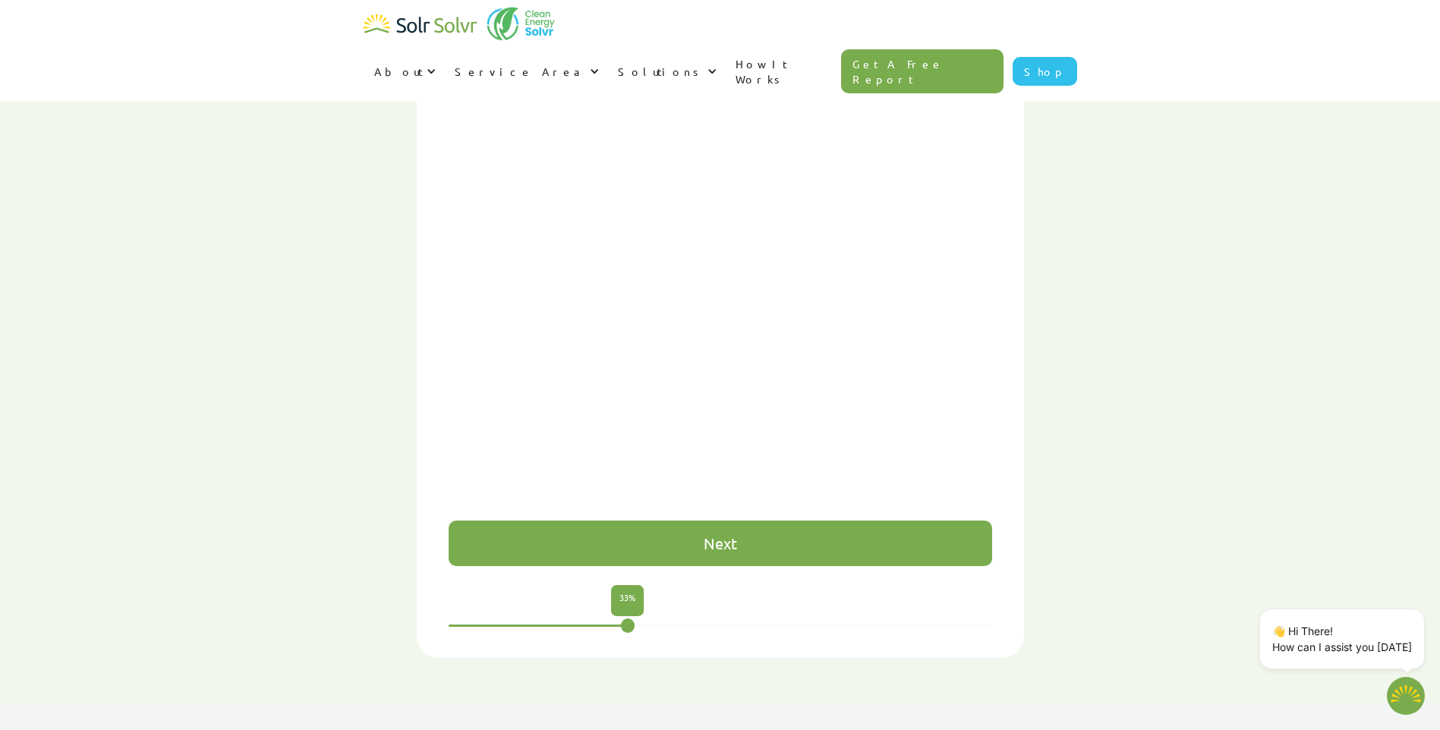
type textarea "x"
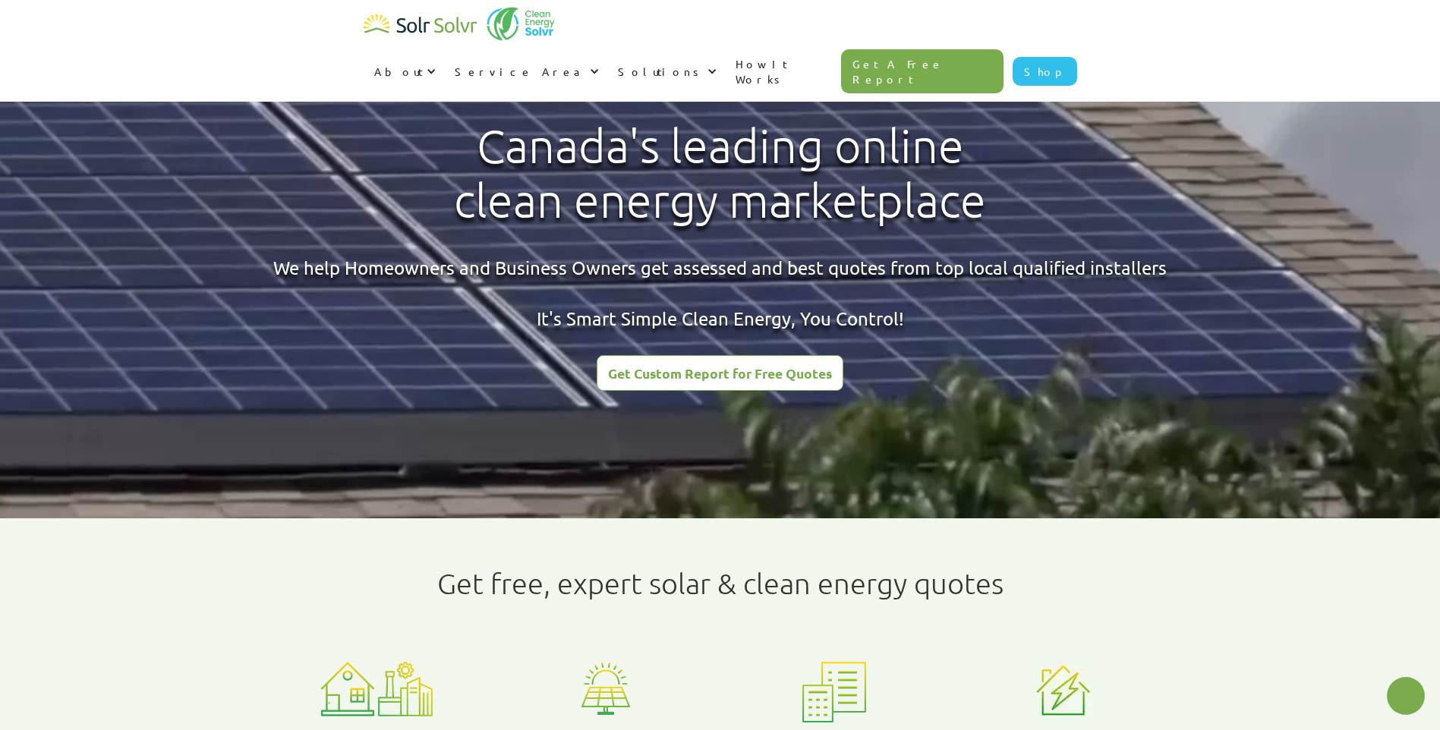
radio input "true"
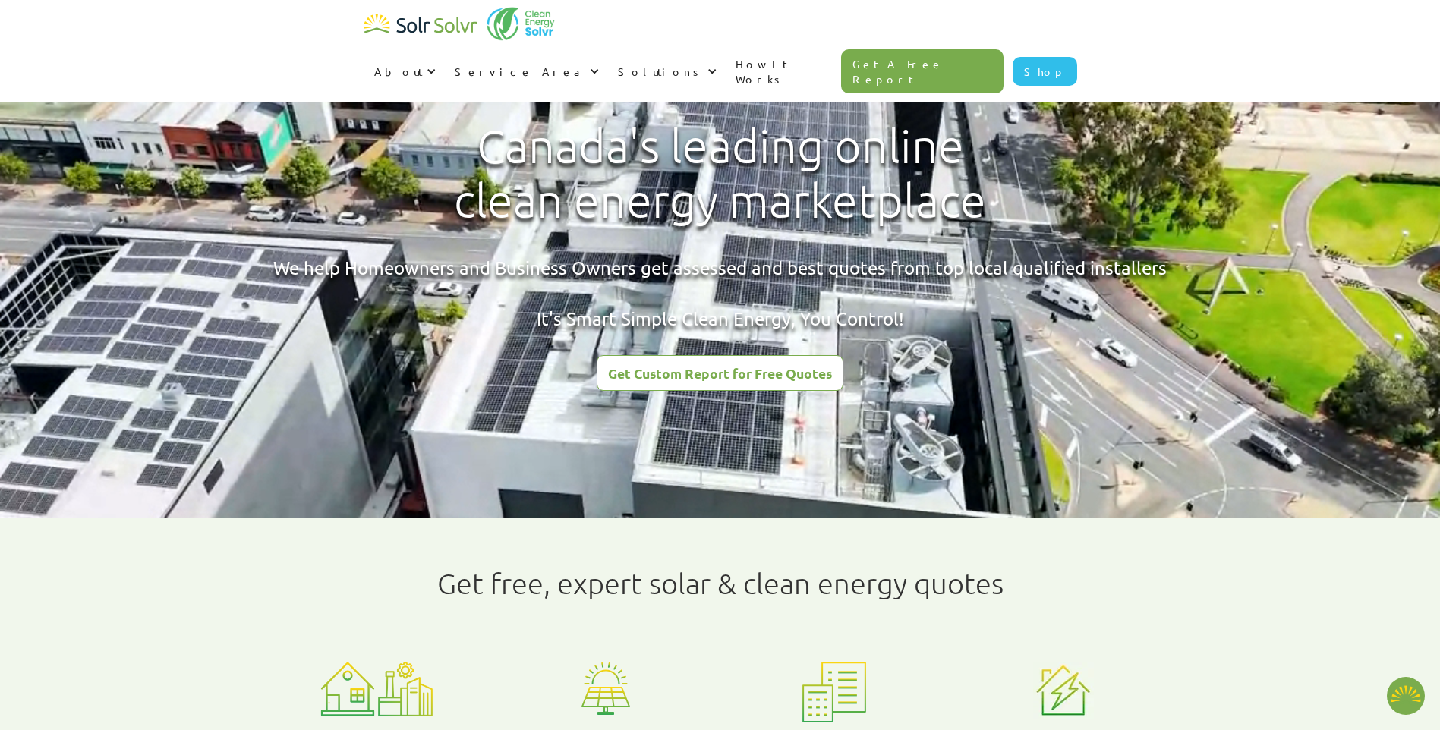
type textarea "x"
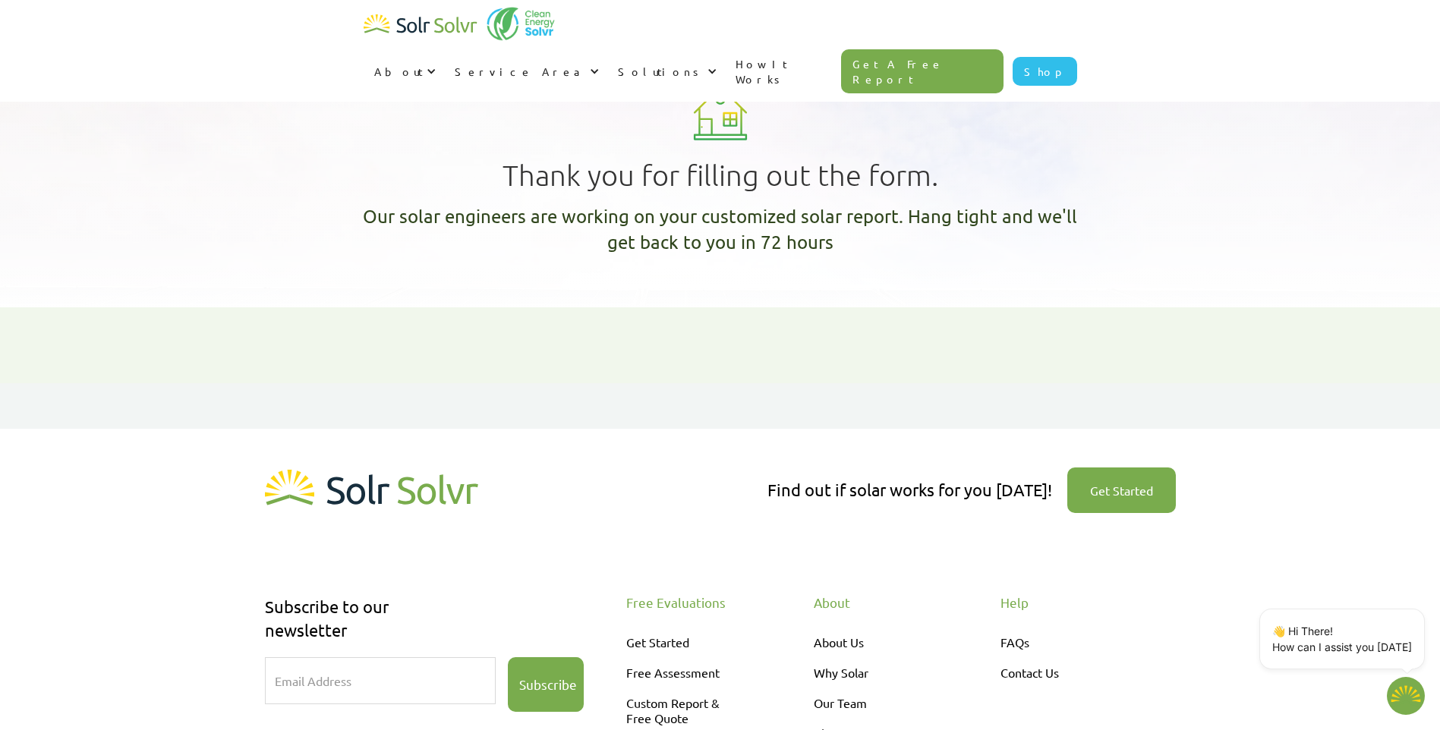
type textarea "x"
